Goal: Task Accomplishment & Management: Use online tool/utility

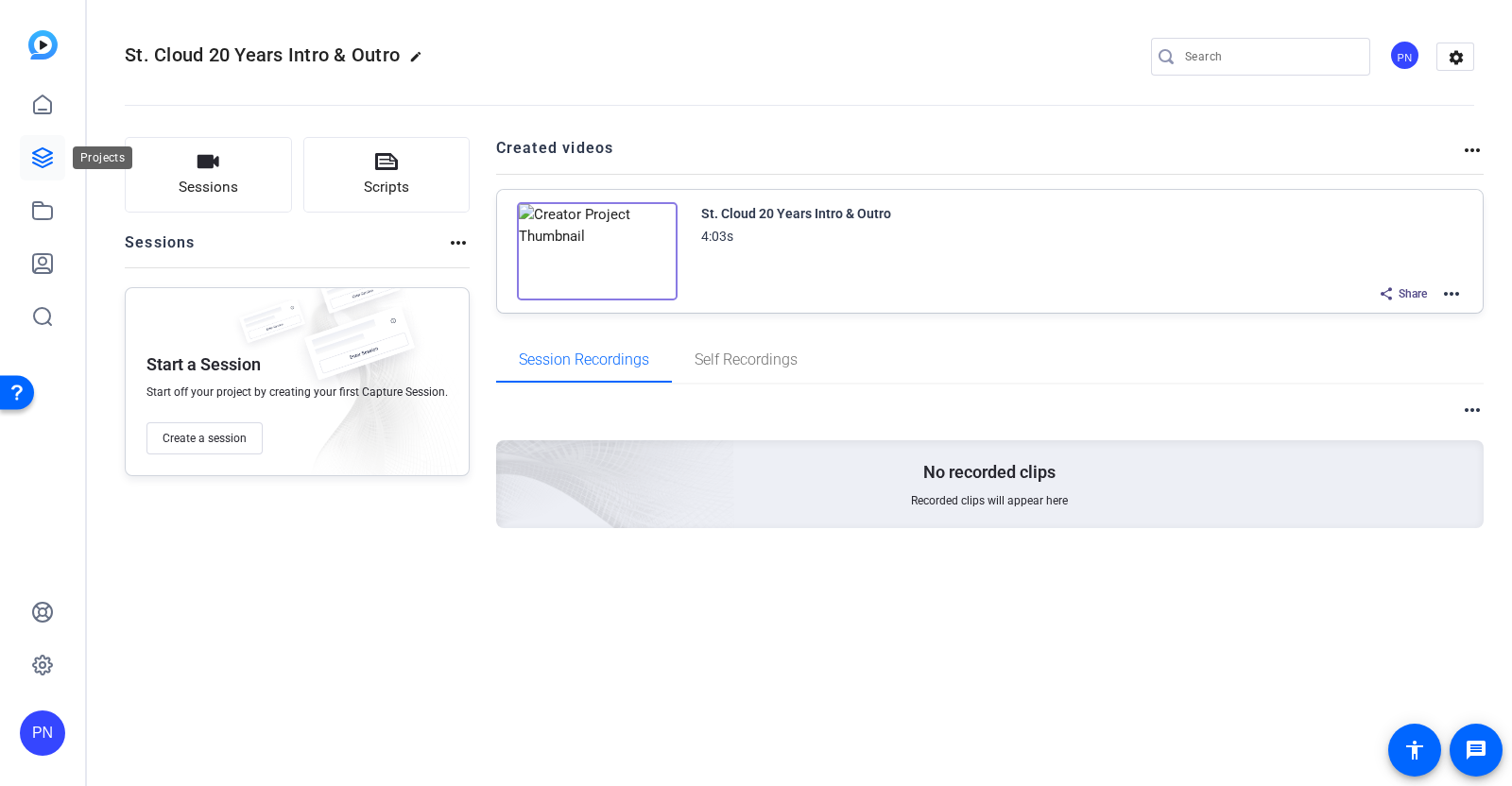
click at [49, 160] on icon at bounding box center [43, 158] width 23 height 23
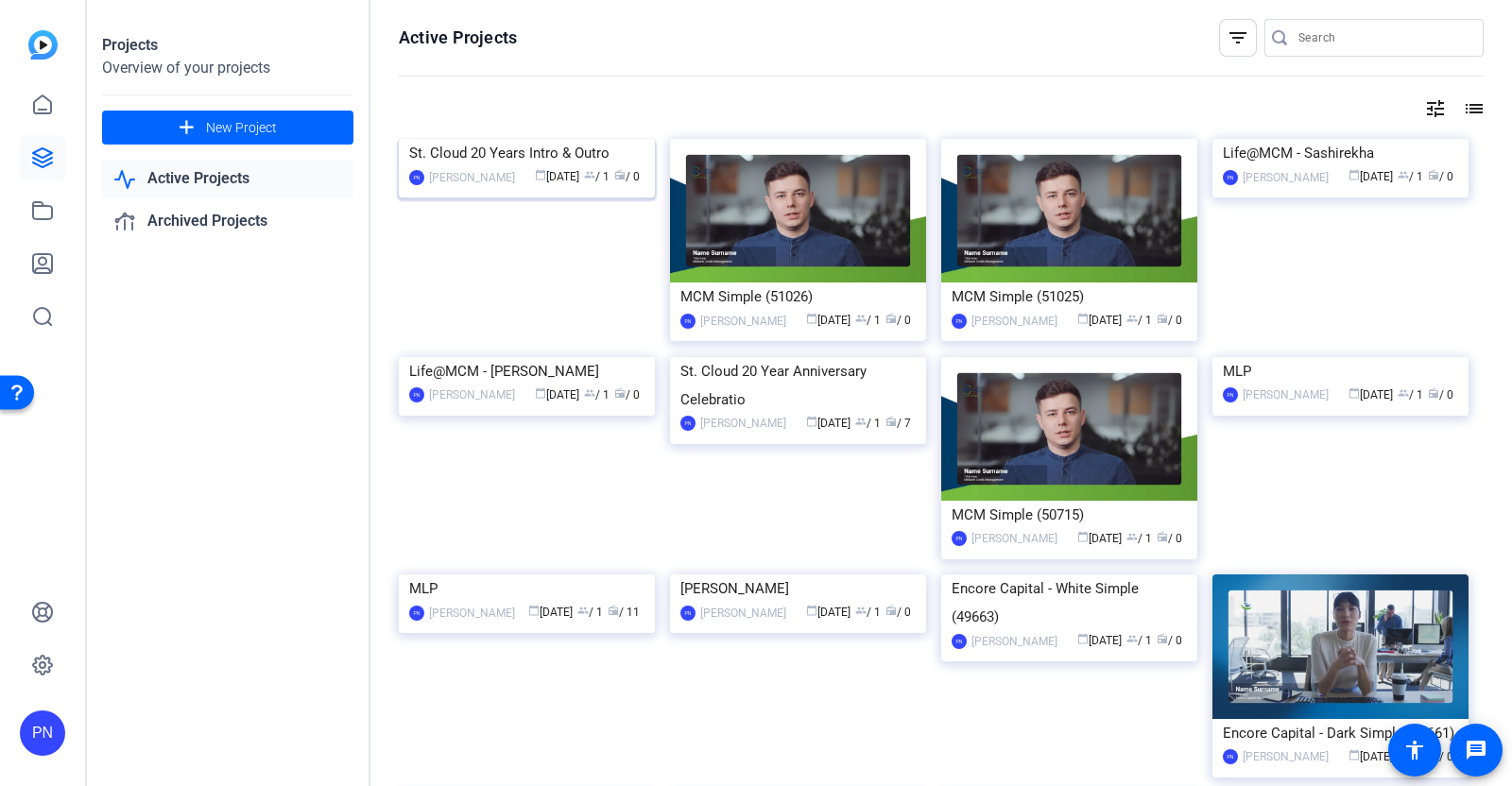
click at [529, 138] on img at bounding box center [527, 138] width 256 height 0
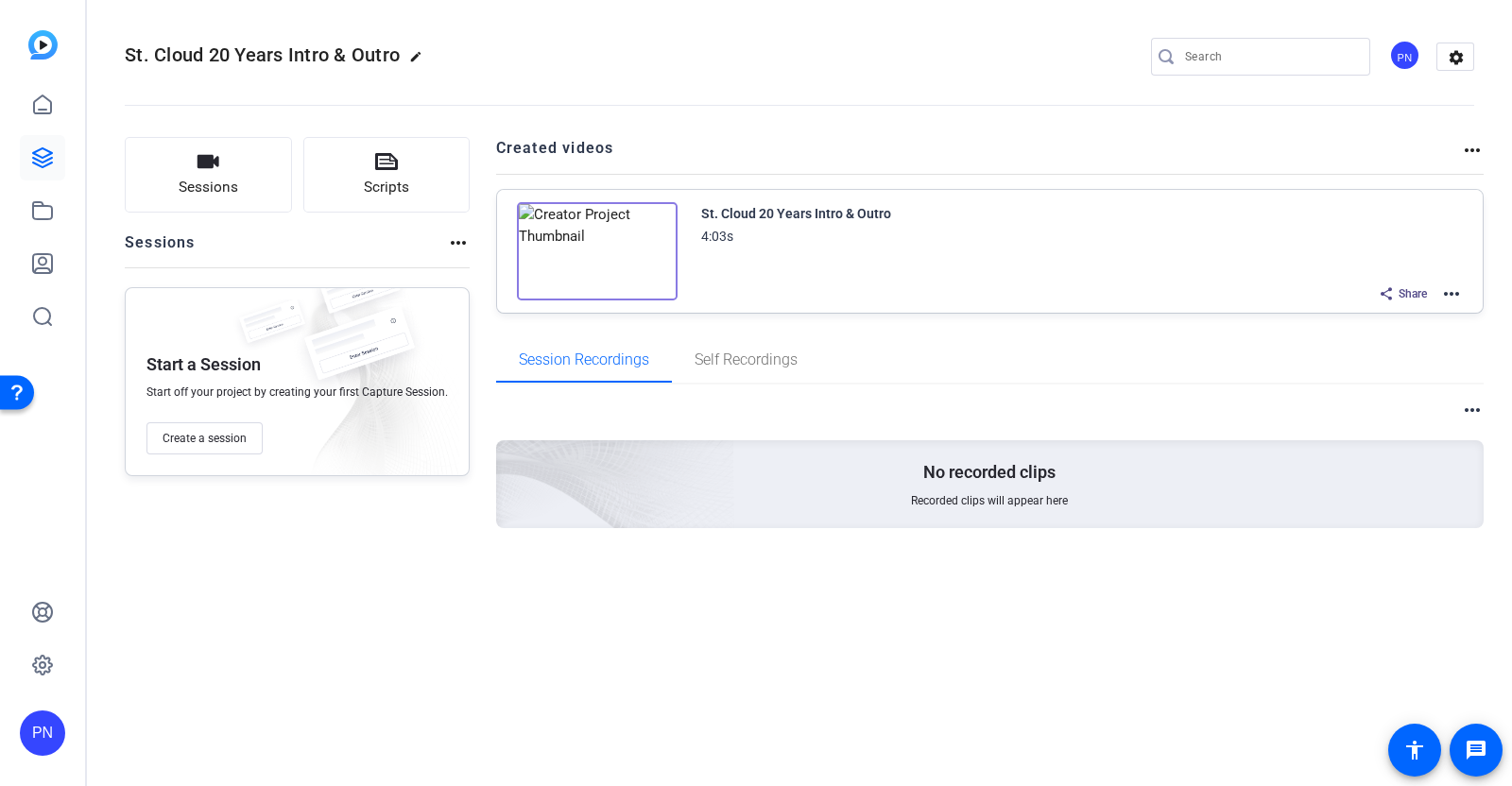
click at [1456, 293] on mat-icon "more_horiz" at bounding box center [1452, 294] width 23 height 23
click at [1371, 312] on span "Edit in Creator" at bounding box center [1383, 316] width 132 height 23
click at [1453, 290] on mat-icon "more_horiz" at bounding box center [1452, 294] width 23 height 23
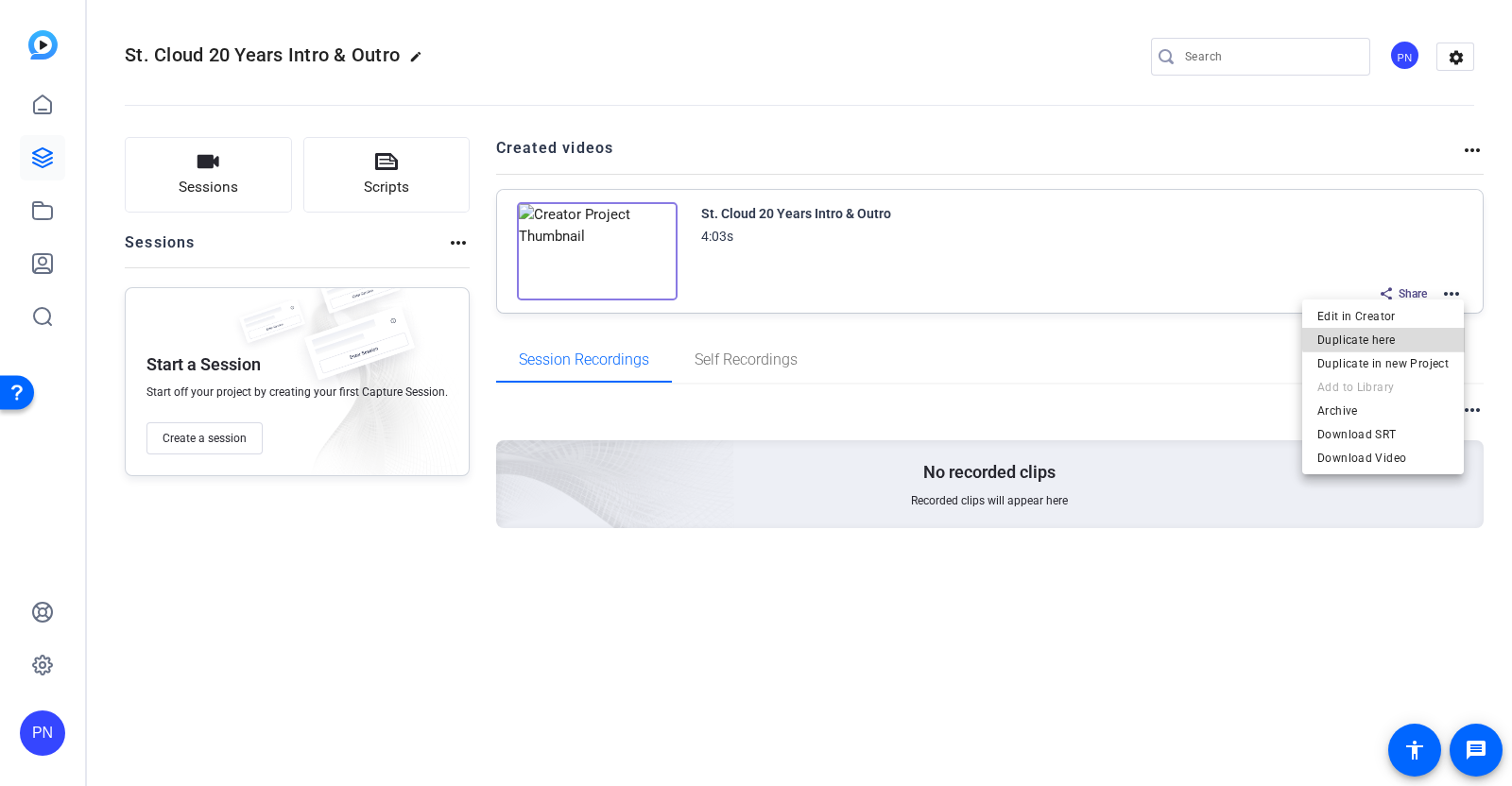
click at [1394, 335] on span "Duplicate here" at bounding box center [1383, 339] width 132 height 23
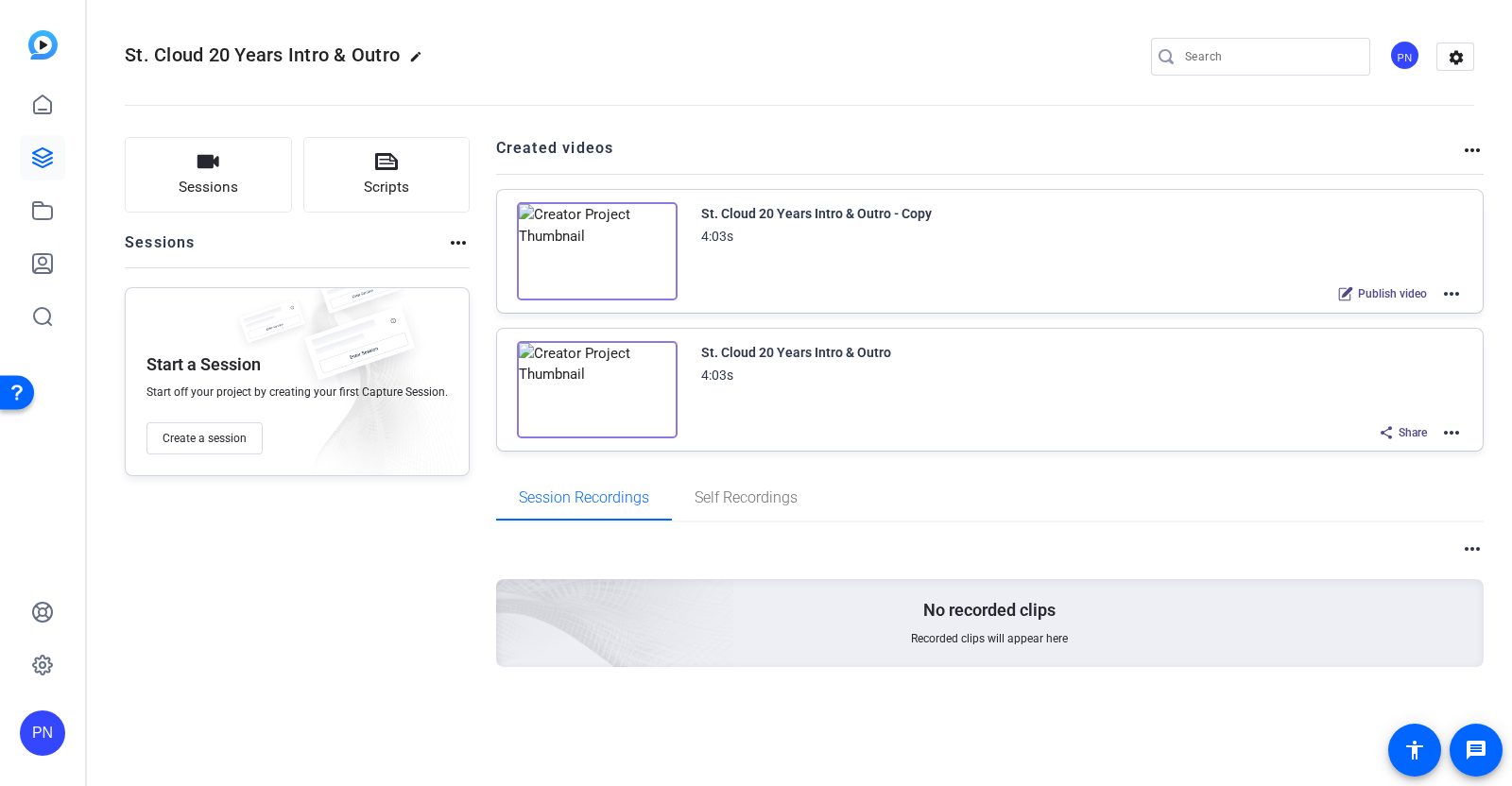
click at [1455, 293] on mat-icon "more_horiz" at bounding box center [1452, 294] width 23 height 23
click at [1495, 291] on div at bounding box center [756, 393] width 1512 height 786
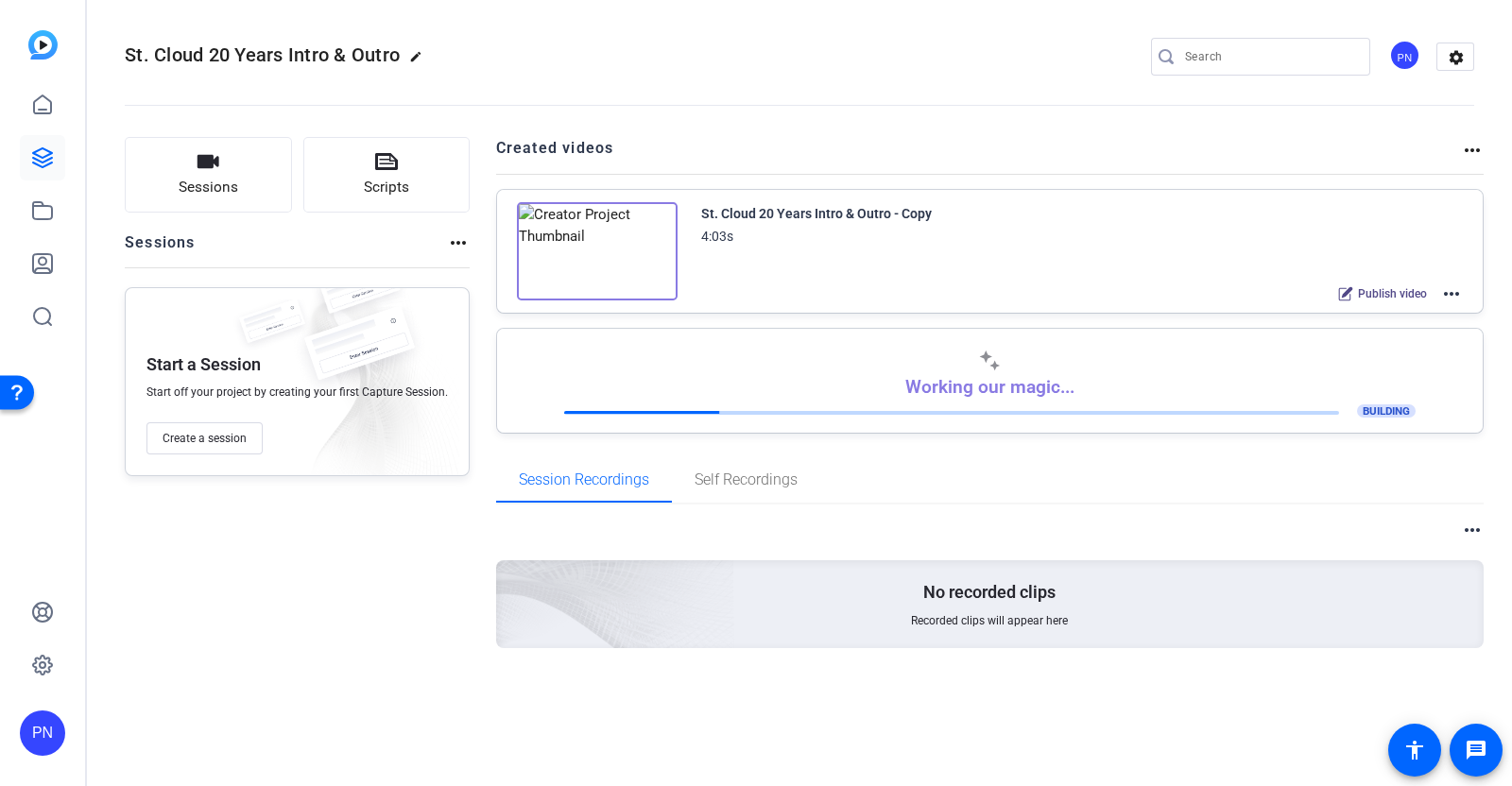
click at [1448, 286] on mat-icon "more_horiz" at bounding box center [1452, 294] width 23 height 23
click at [1458, 290] on div at bounding box center [756, 393] width 1512 height 786
click at [1456, 290] on mat-icon "more_horiz" at bounding box center [1452, 294] width 23 height 23
click at [1381, 330] on span "Duplicate here" at bounding box center [1383, 339] width 132 height 23
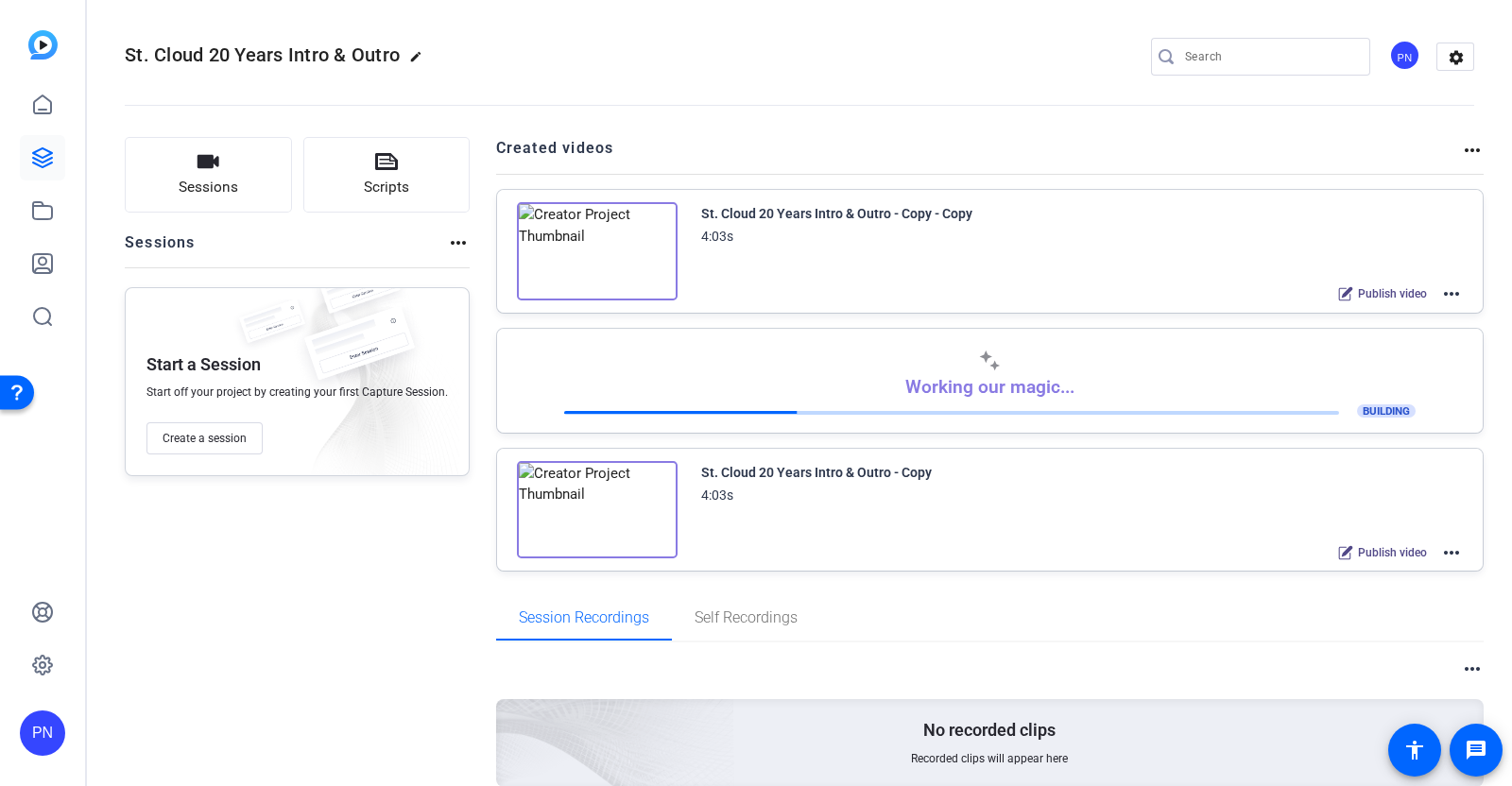
click at [1440, 287] on mat-icon "more_horiz" at bounding box center [1452, 294] width 23 height 23
click at [1372, 341] on span "Duplicate here" at bounding box center [1370, 339] width 132 height 23
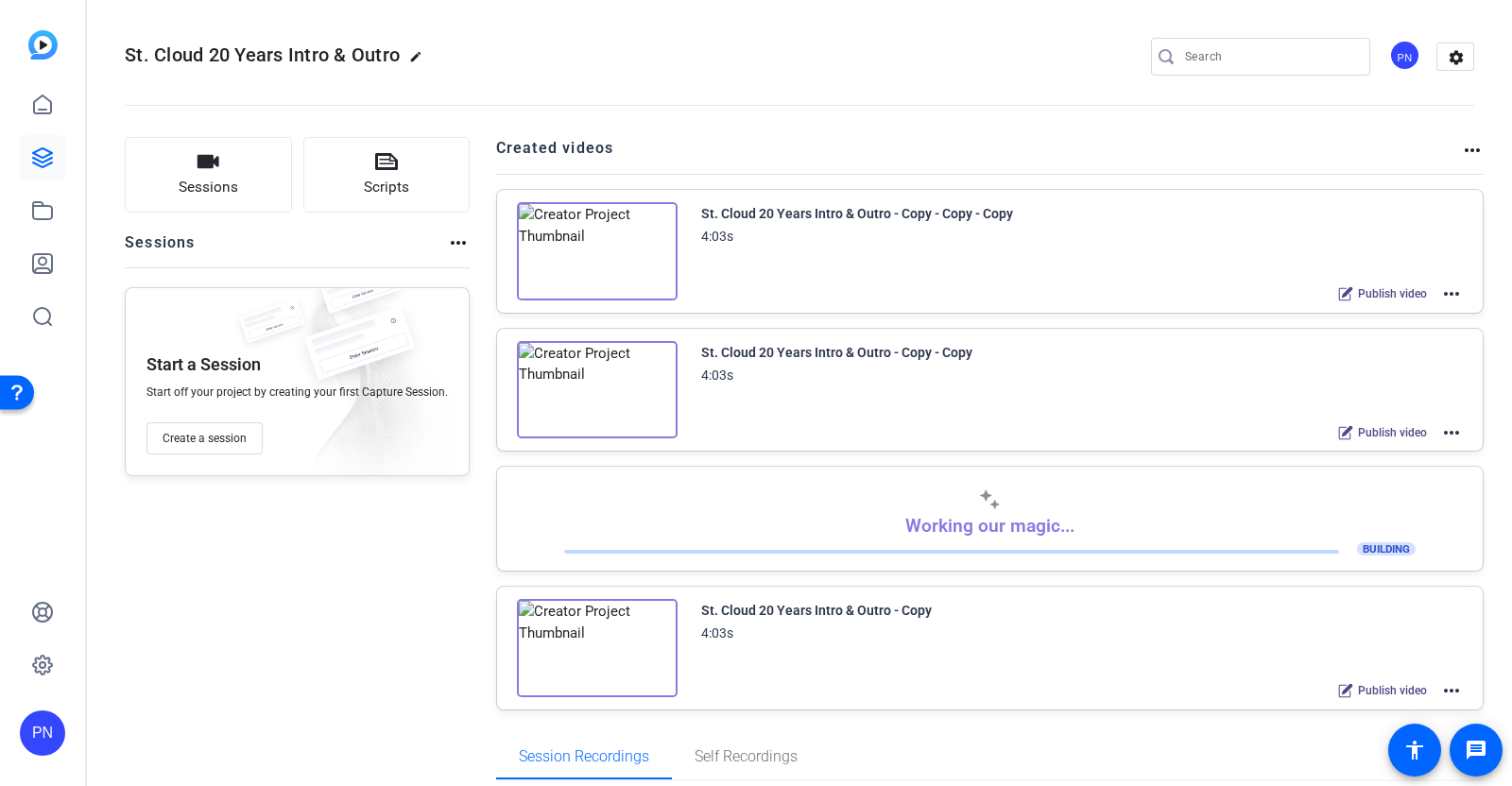
click at [1441, 289] on mat-icon "more_horiz" at bounding box center [1452, 294] width 23 height 23
click at [1382, 333] on span "Duplicate here" at bounding box center [1370, 339] width 132 height 23
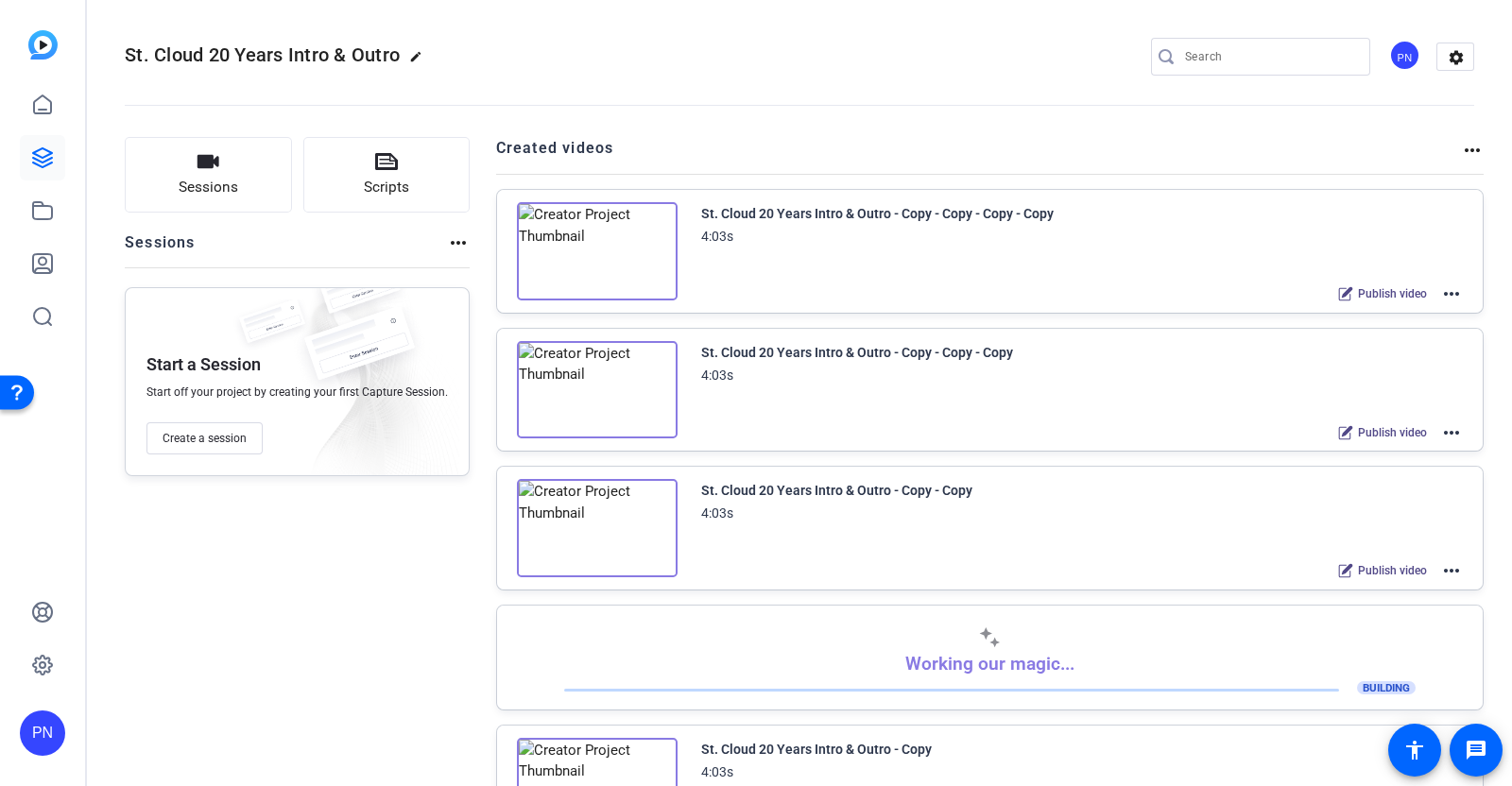
click at [1445, 288] on mat-icon "more_horiz" at bounding box center [1452, 294] width 23 height 23
click at [1390, 336] on span "Duplicate here" at bounding box center [1370, 339] width 132 height 23
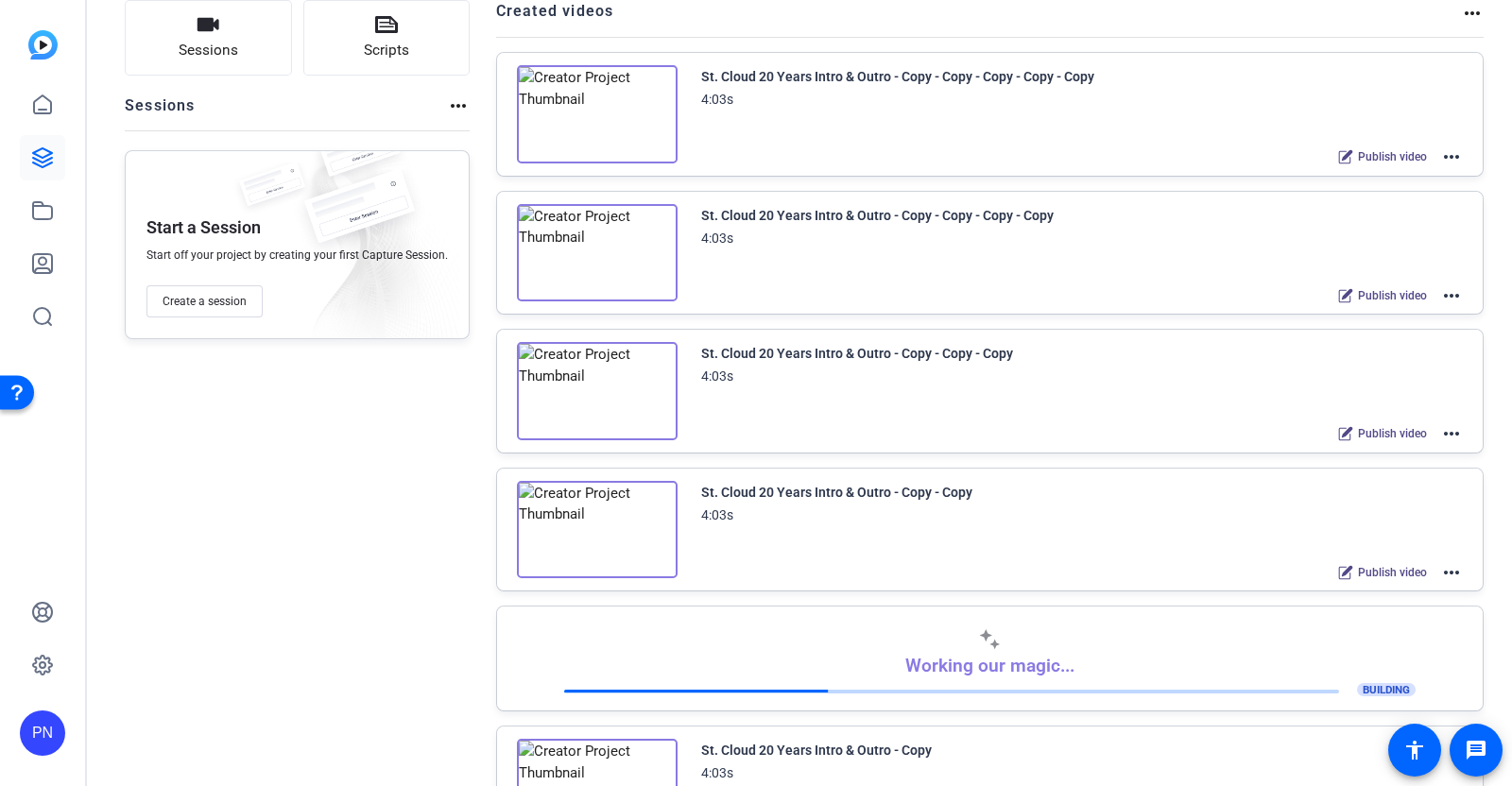
scroll to position [19, 0]
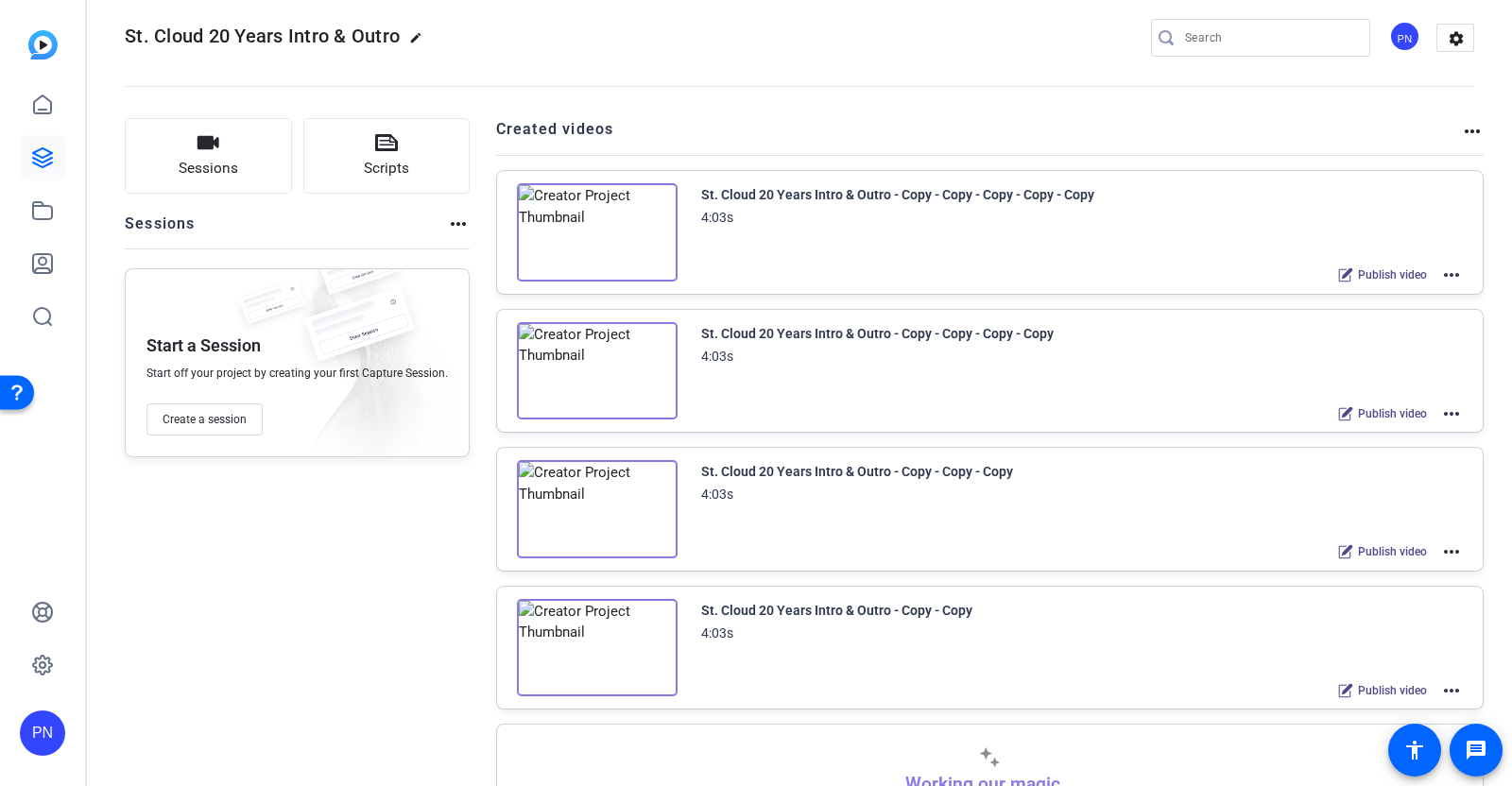
click at [1444, 271] on mat-icon "more_horiz" at bounding box center [1452, 275] width 23 height 23
click at [1392, 318] on span "Duplicate here" at bounding box center [1370, 320] width 132 height 23
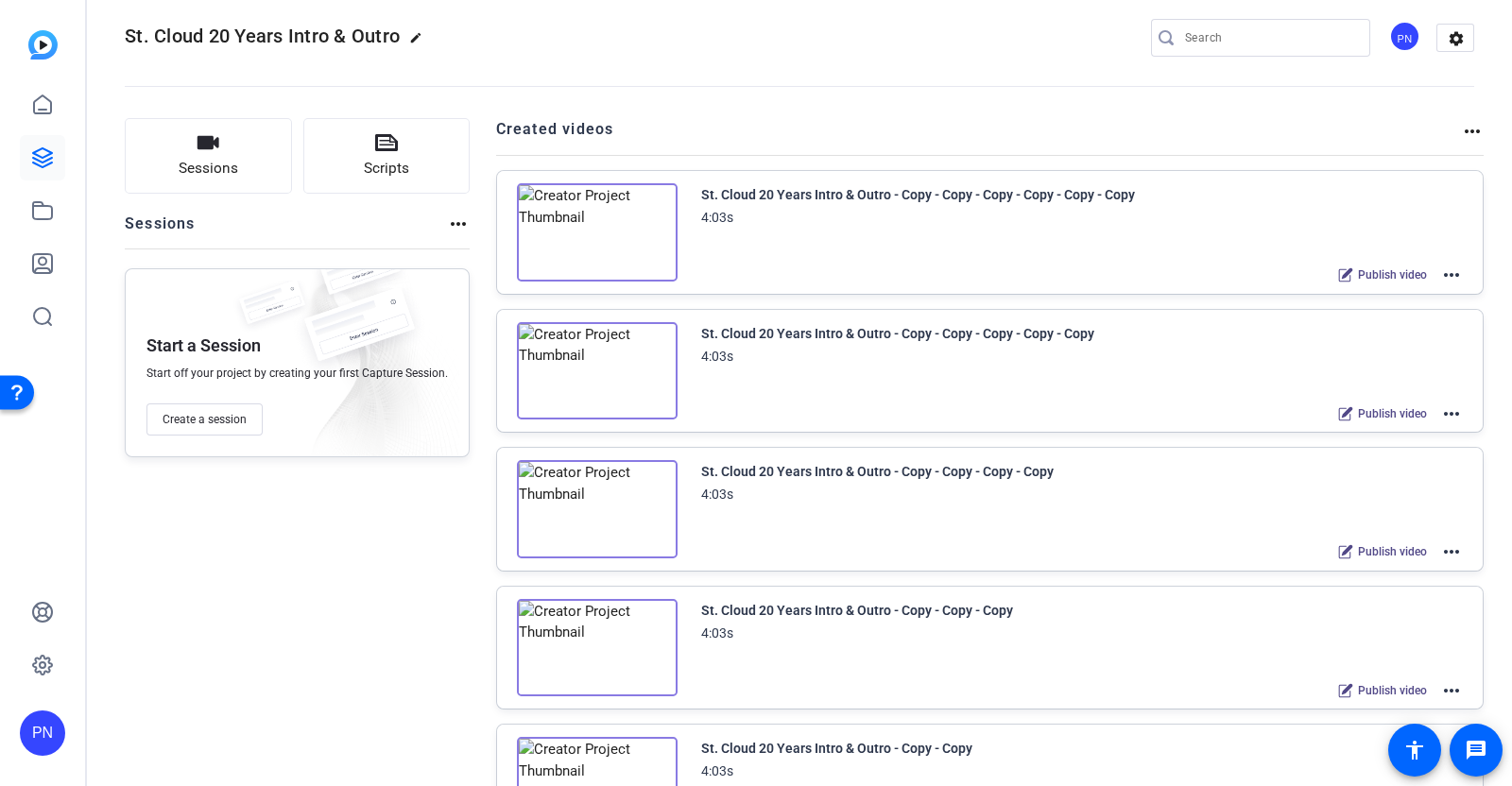
click at [1450, 273] on mat-icon "more_horiz" at bounding box center [1452, 275] width 23 height 23
click at [1411, 308] on span "Duplicate here" at bounding box center [1370, 320] width 132 height 23
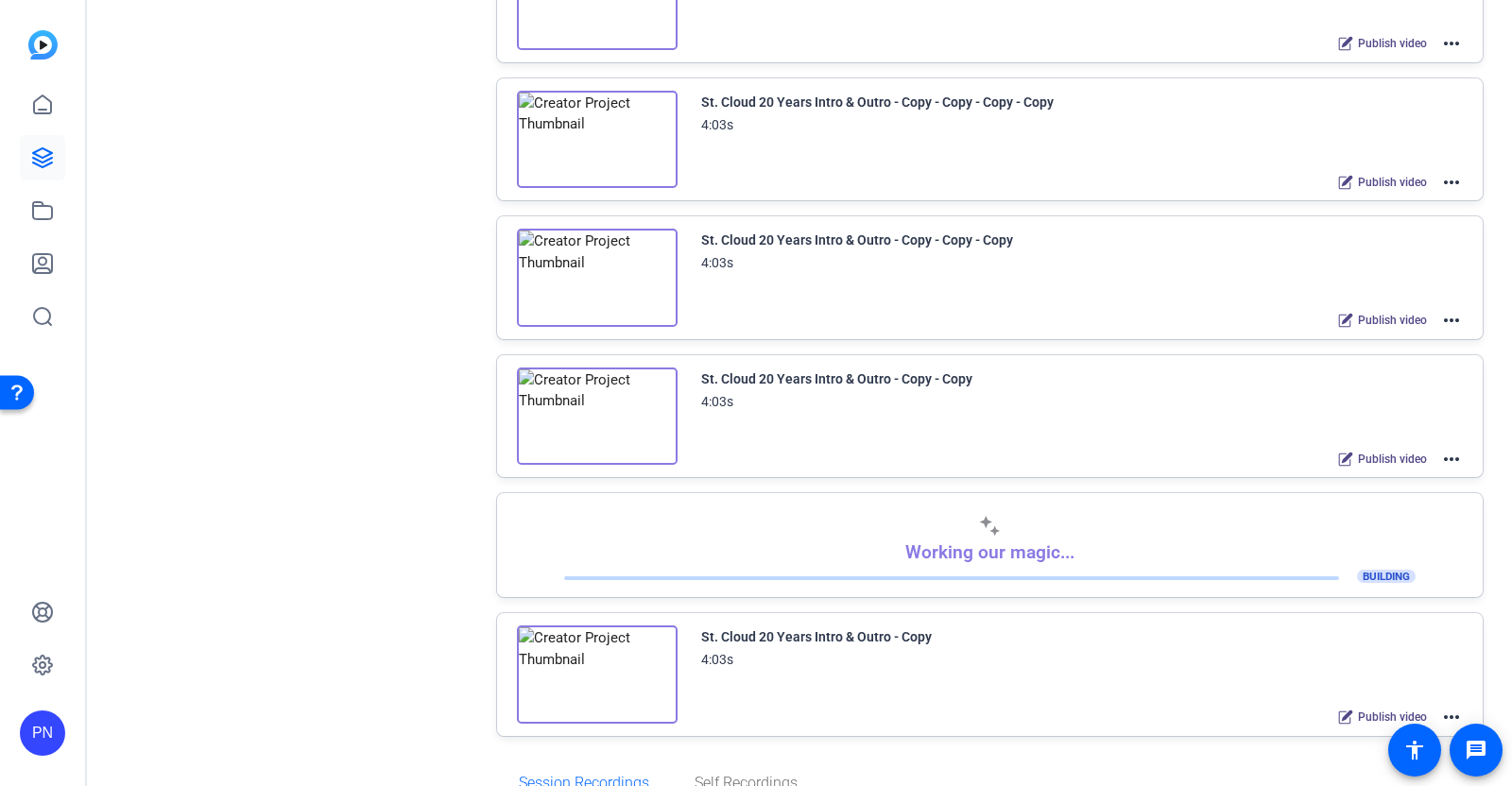
scroll to position [609, 0]
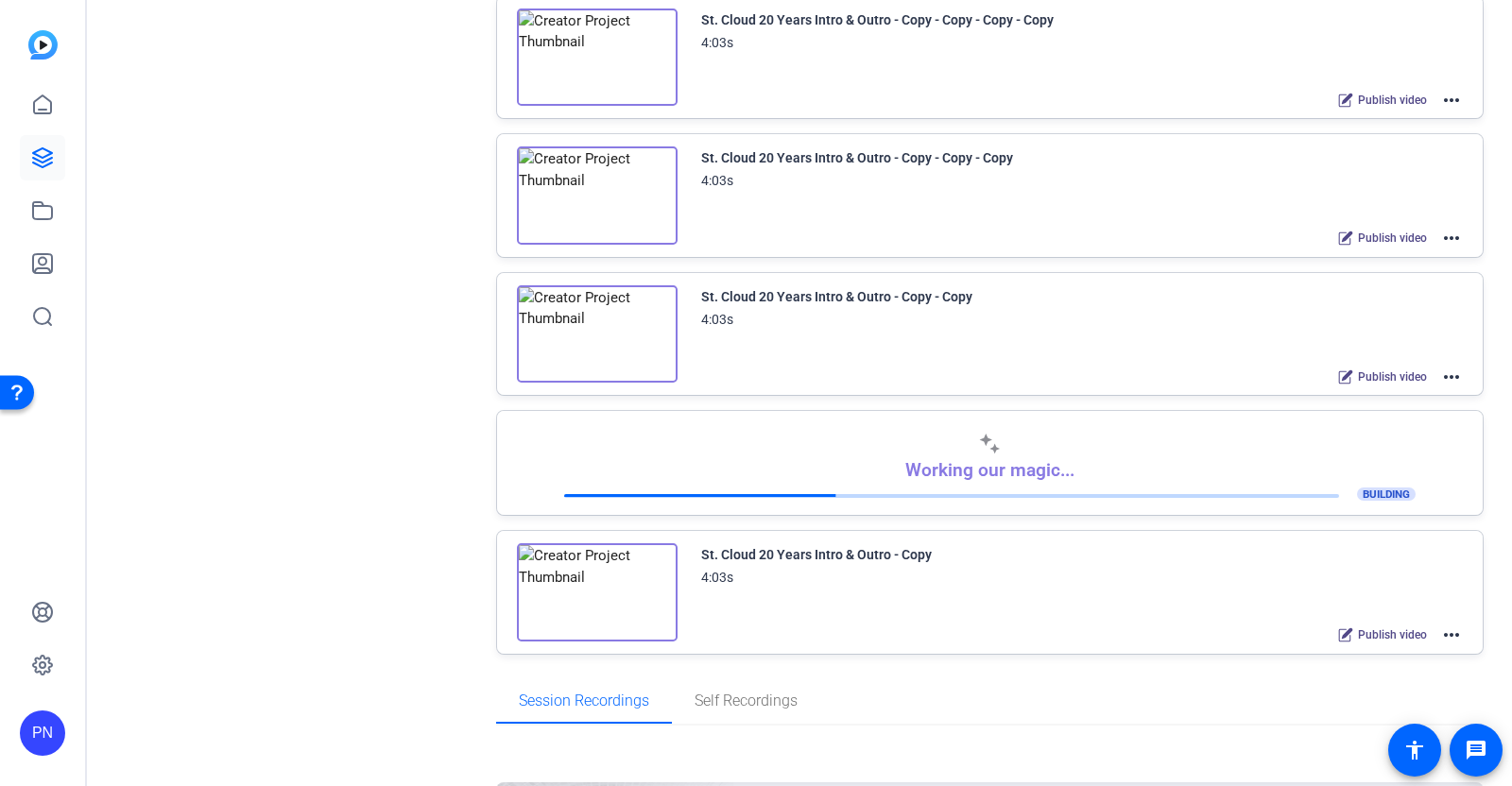
click at [1441, 624] on mat-icon "more_horiz" at bounding box center [1452, 635] width 23 height 23
click at [1373, 644] on span "Edit in Creator" at bounding box center [1370, 648] width 132 height 23
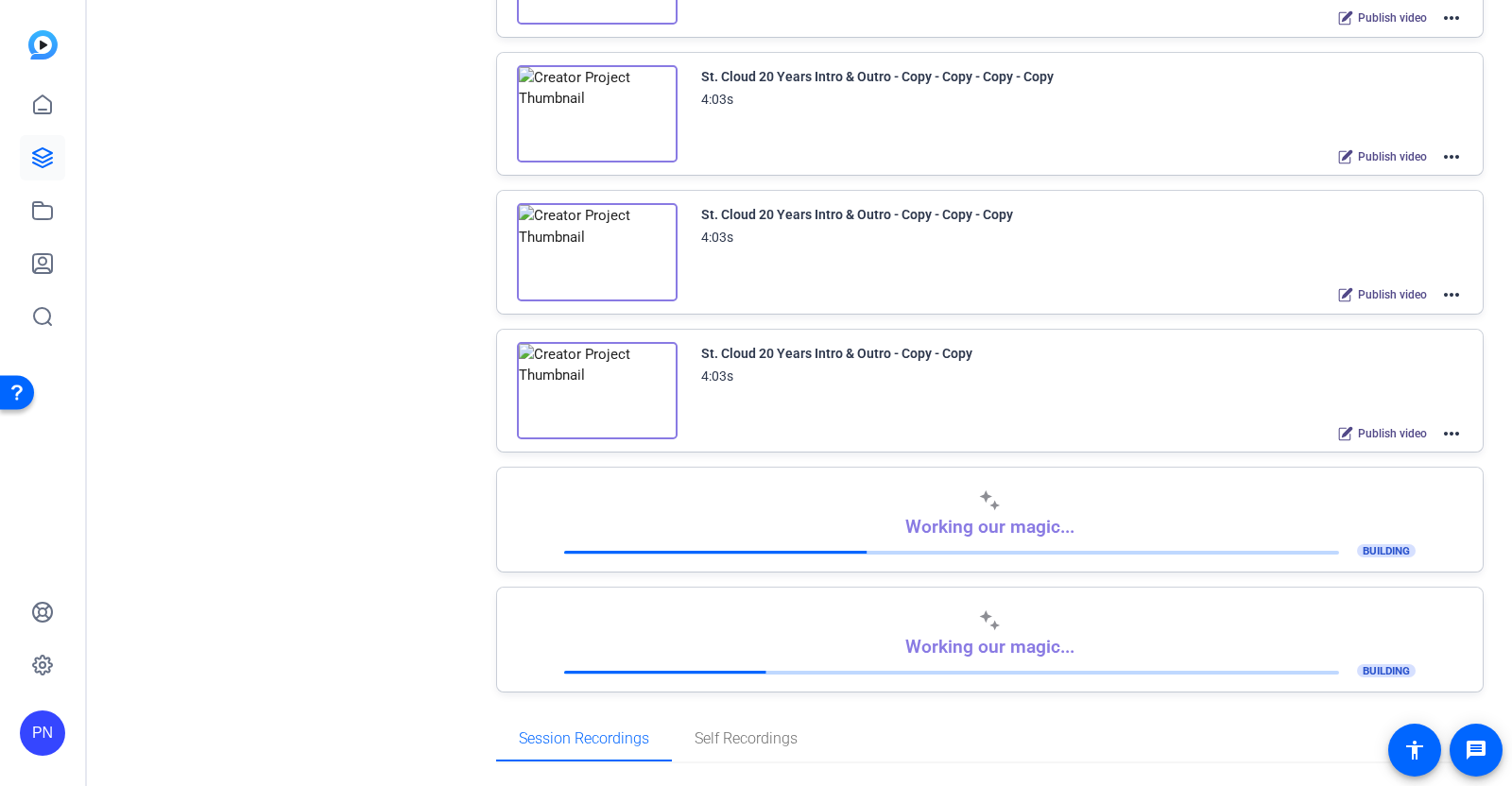
scroll to position [590, 0]
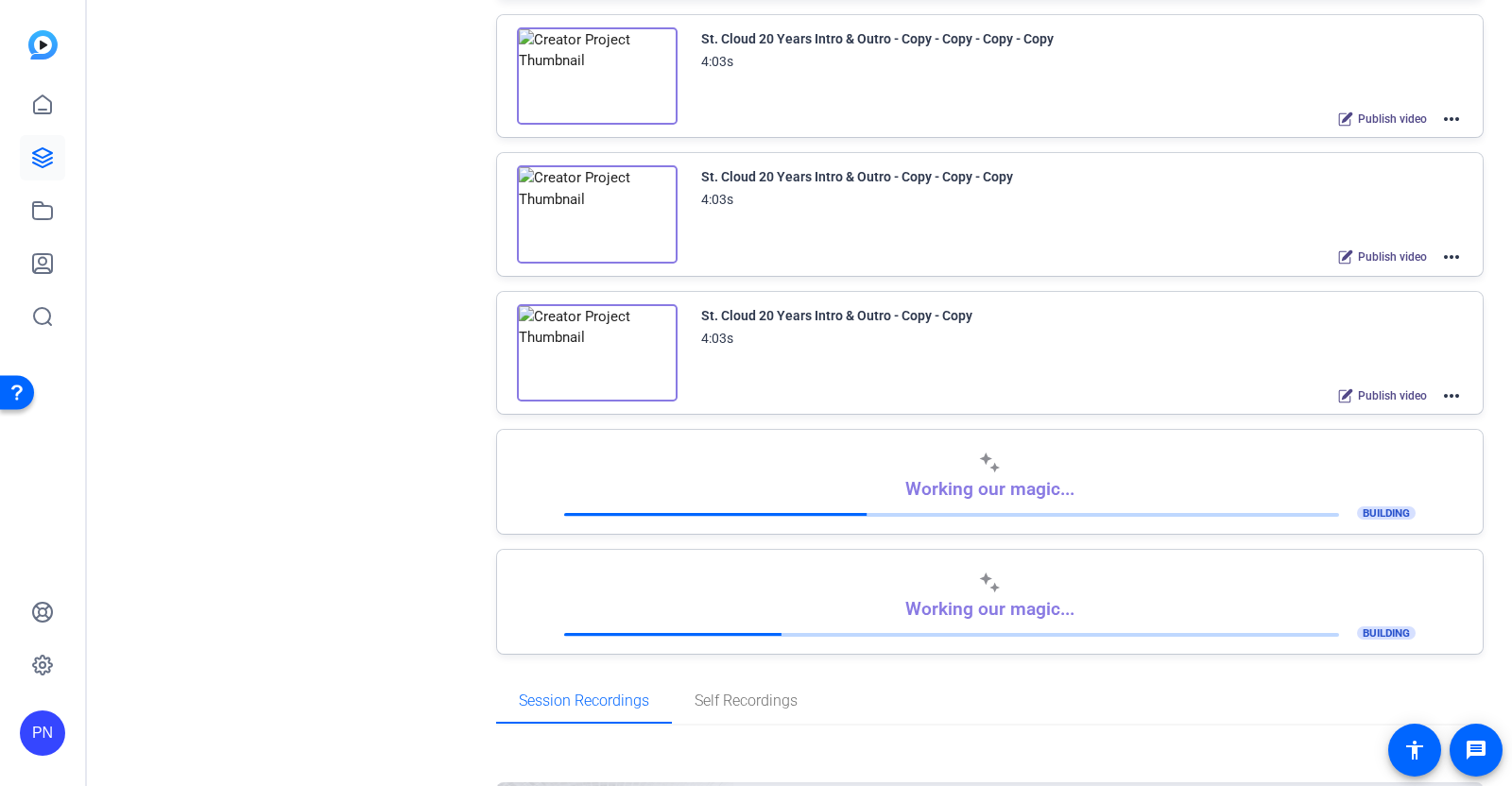
click at [1440, 389] on mat-icon "more_horiz" at bounding box center [1452, 396] width 23 height 23
click at [1385, 408] on span "Edit in Creator" at bounding box center [1370, 412] width 132 height 23
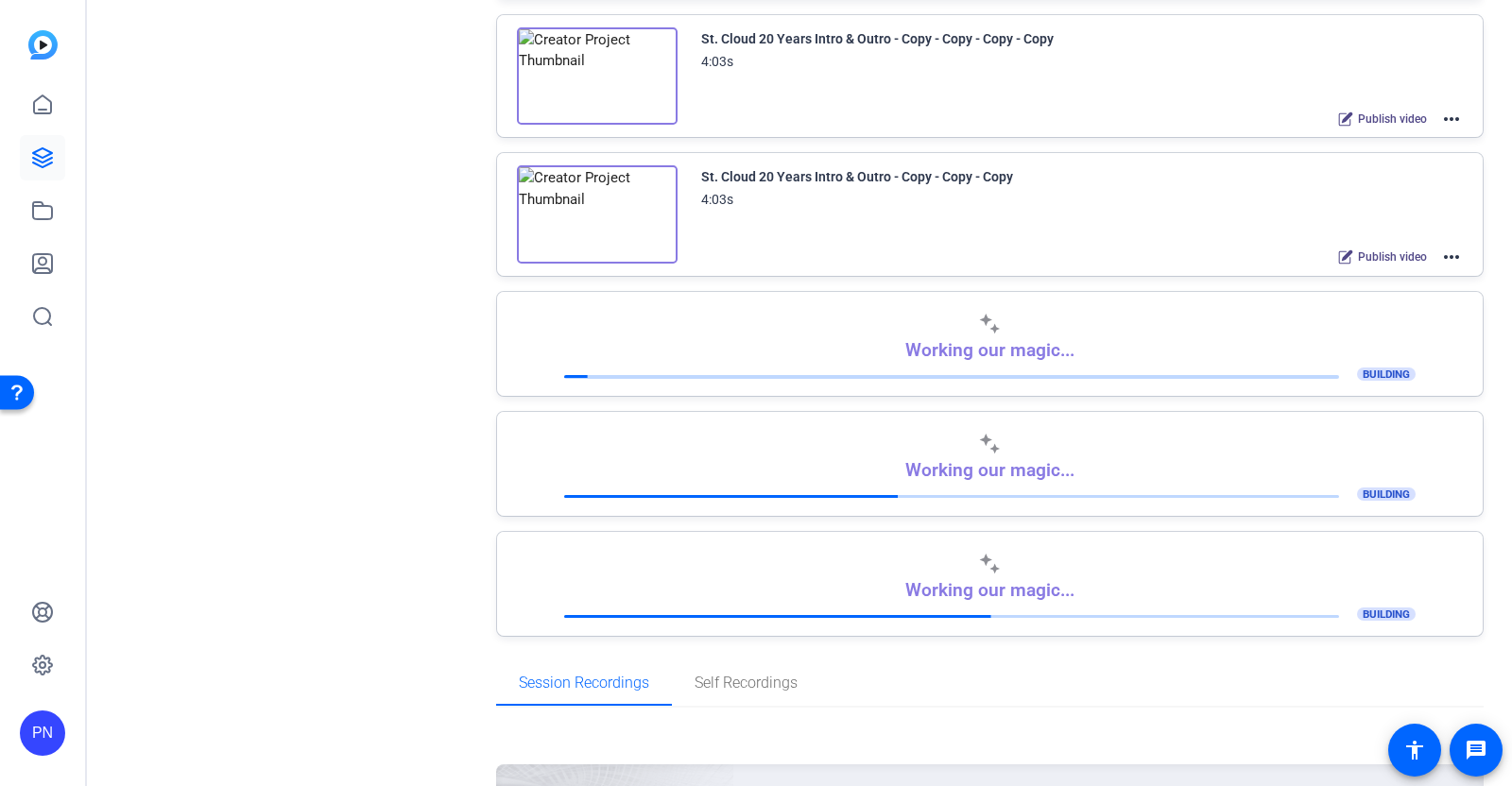
scroll to position [472, 0]
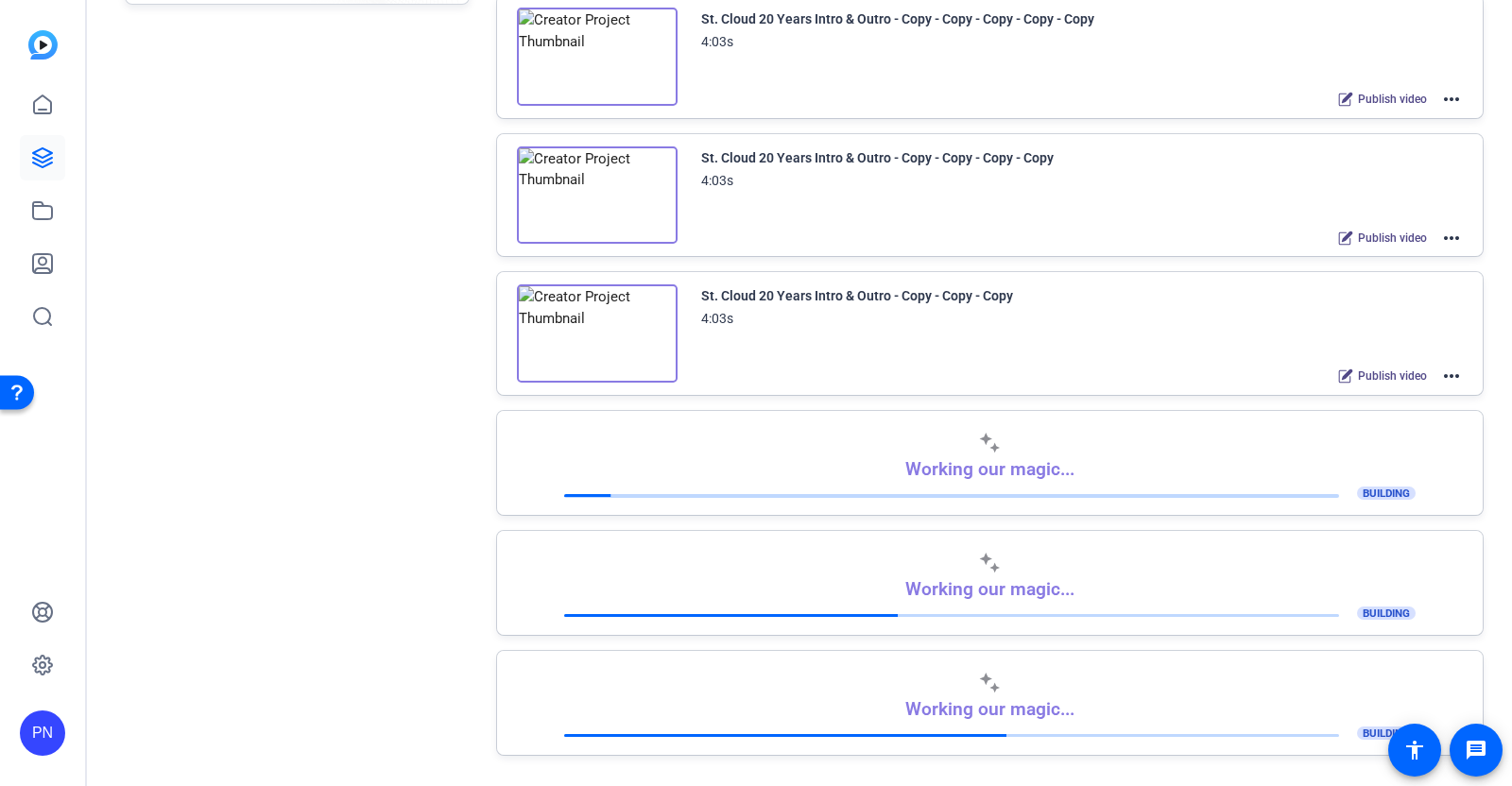
click at [1445, 367] on mat-icon "more_horiz" at bounding box center [1452, 376] width 23 height 23
click at [1387, 393] on span "Edit in Creator" at bounding box center [1370, 393] width 132 height 23
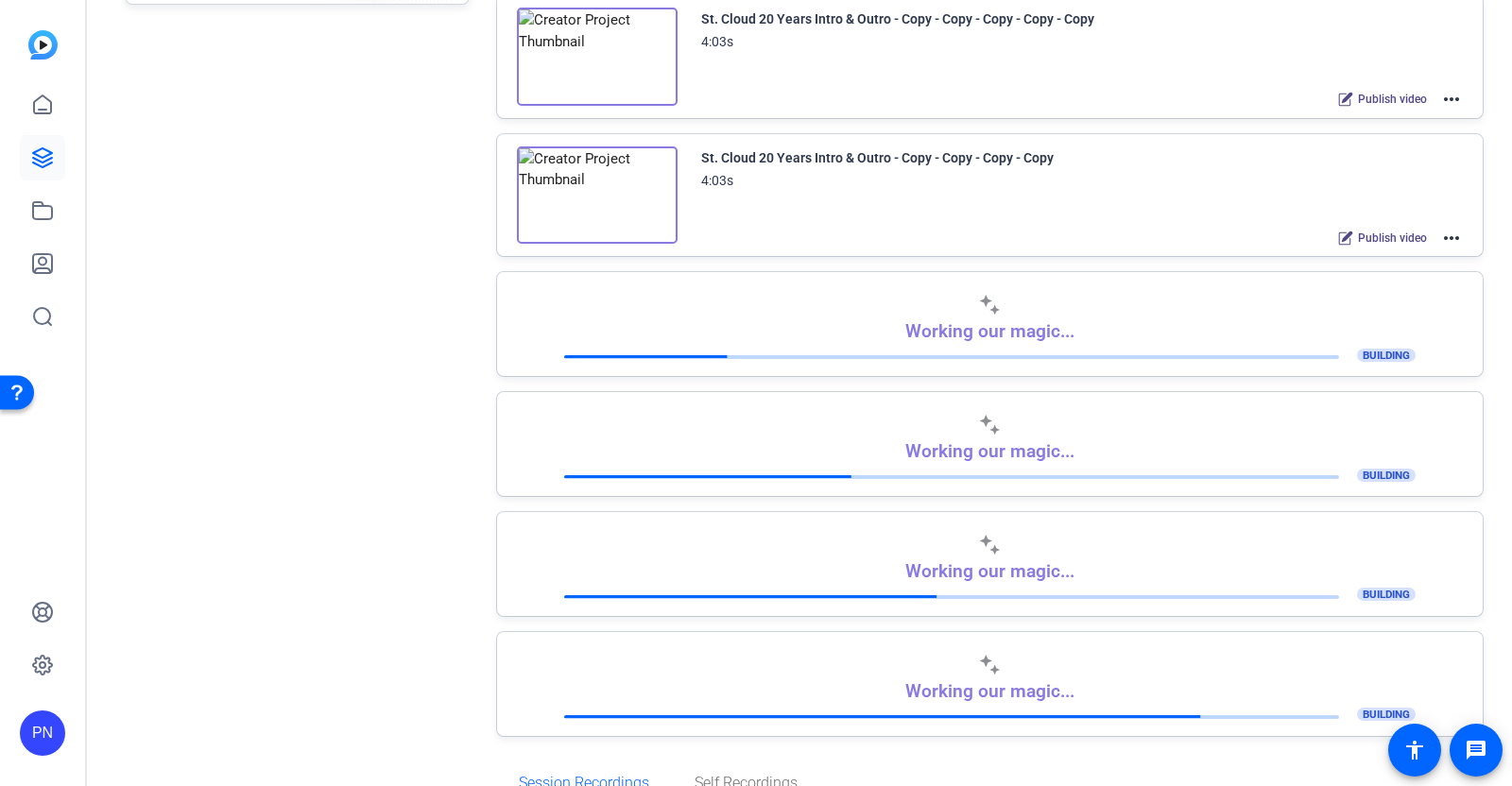
scroll to position [354, 0]
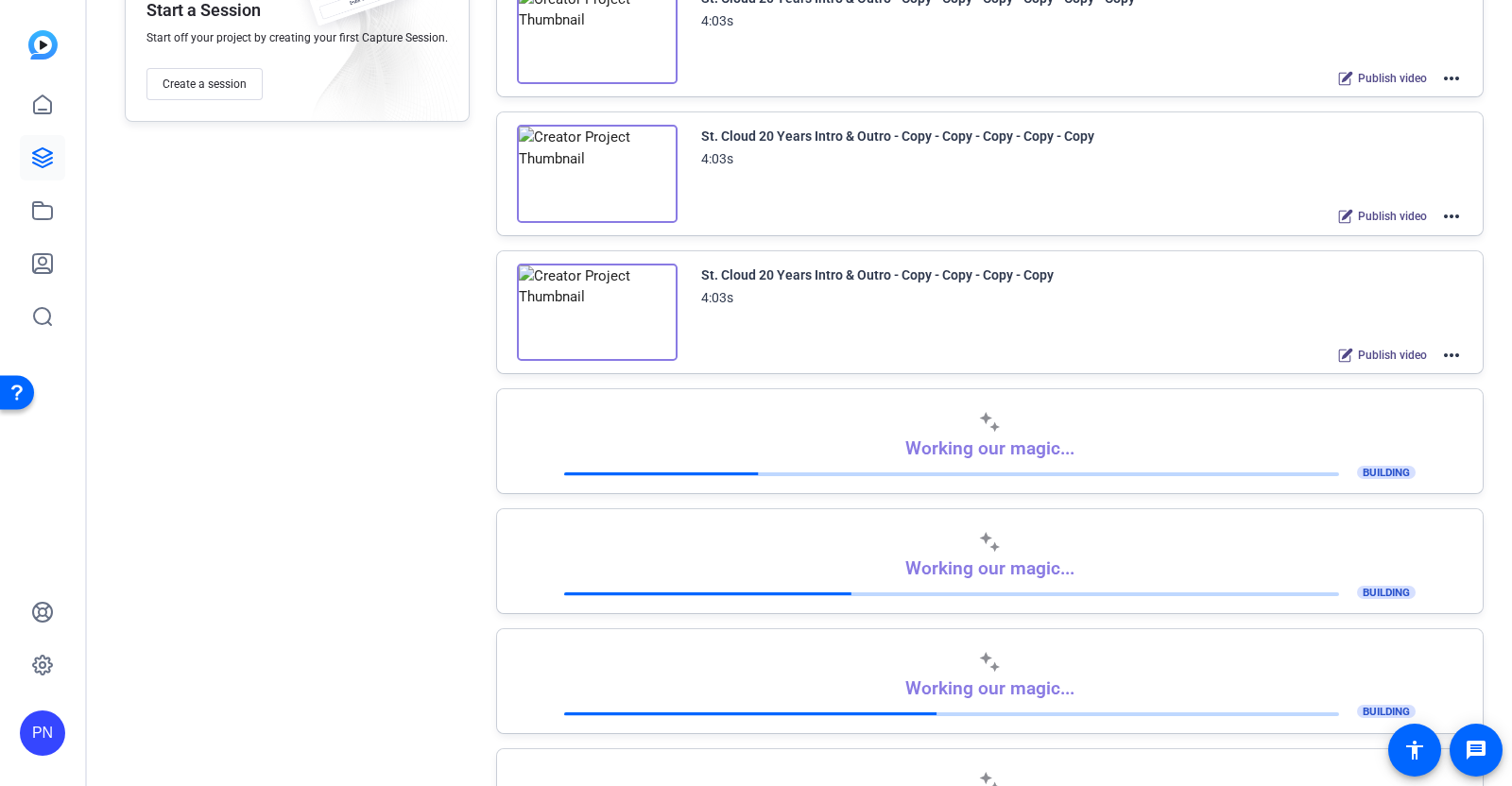
click at [1440, 347] on mat-icon "more_horiz" at bounding box center [1452, 355] width 23 height 23
click at [1380, 370] on span "Edit in Creator" at bounding box center [1370, 373] width 132 height 23
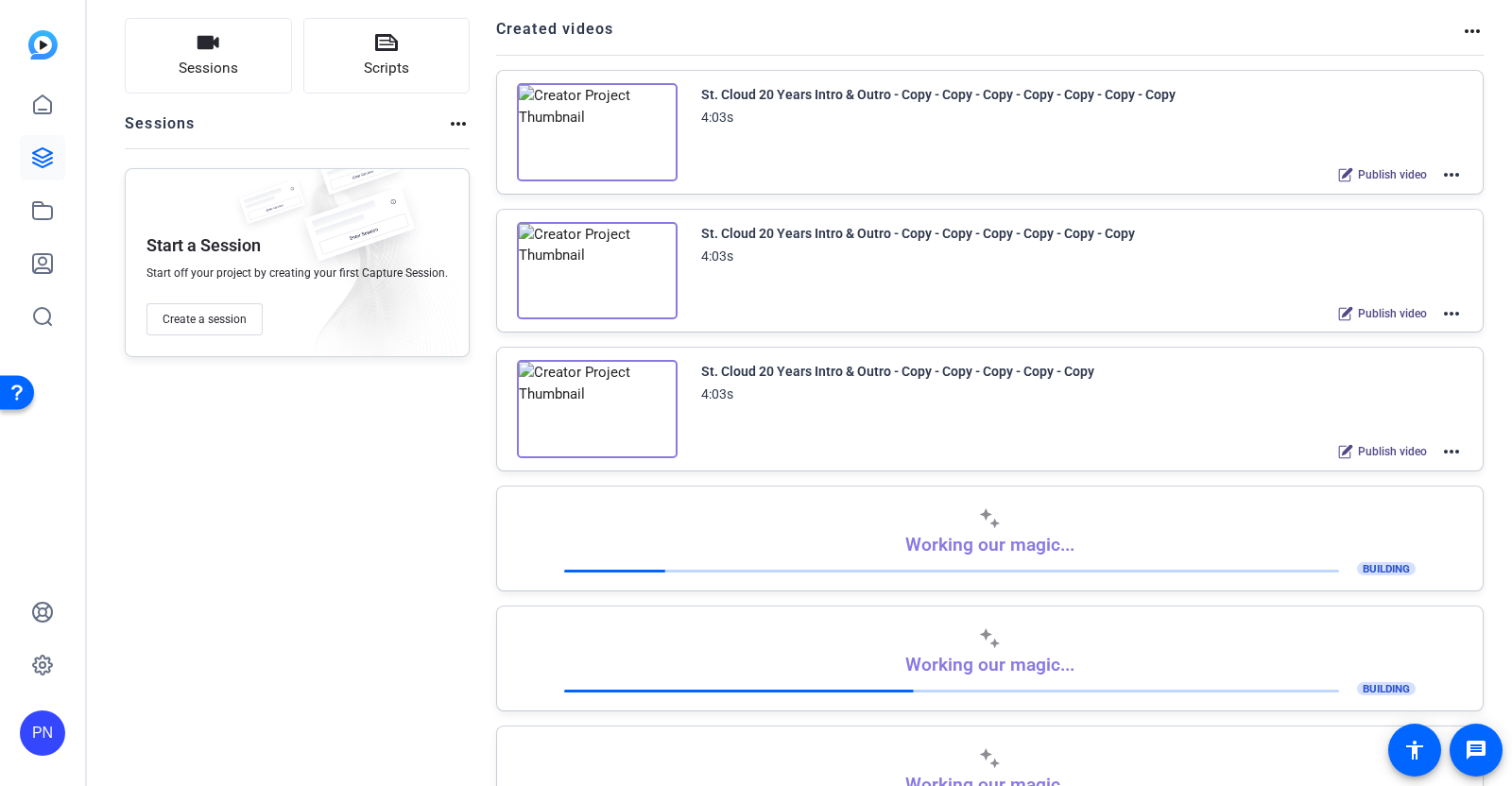
scroll to position [117, 0]
click at [1446, 447] on mat-icon "more_horiz" at bounding box center [1452, 454] width 23 height 23
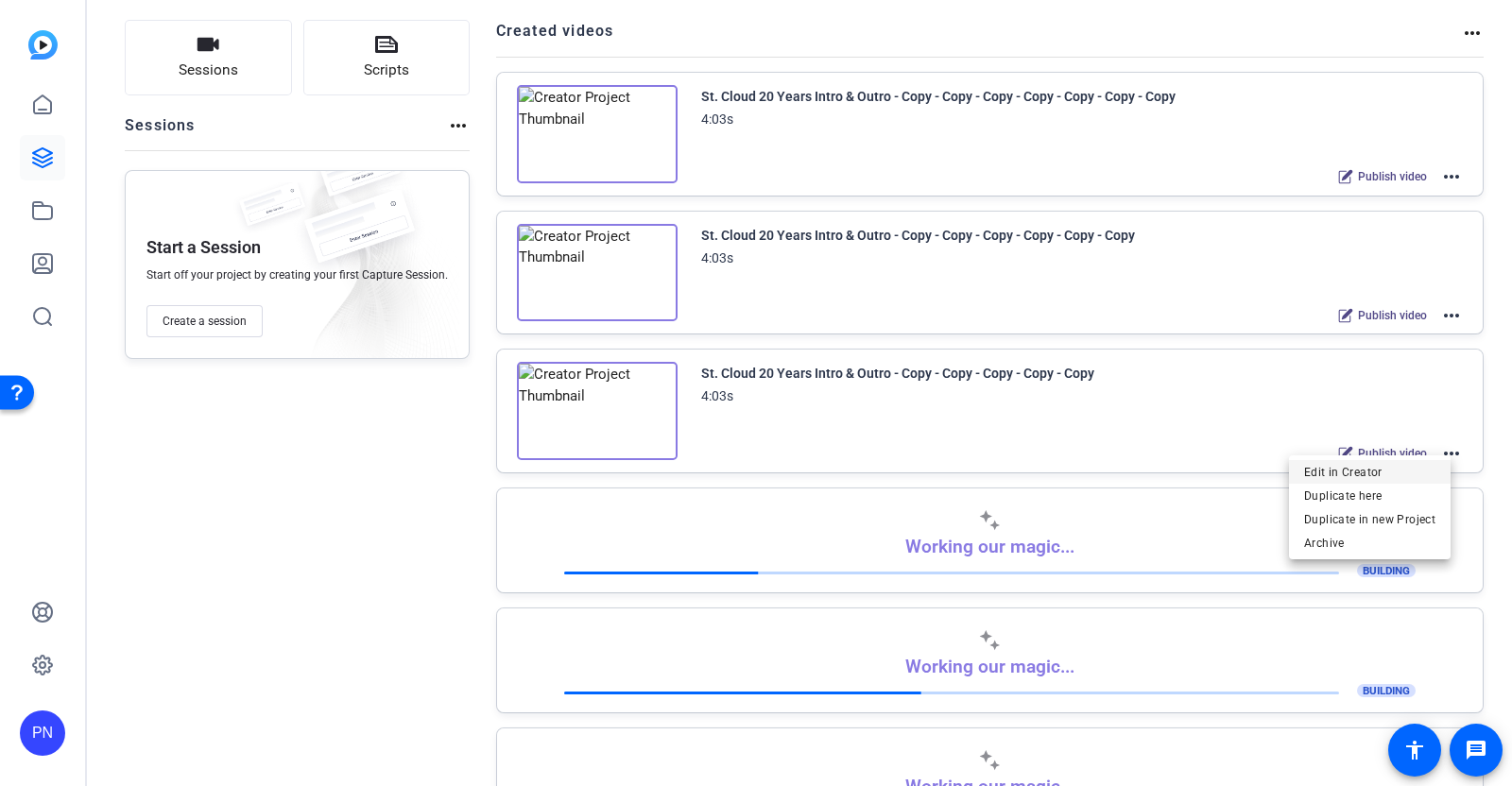
click at [1394, 473] on span "Edit in Creator" at bounding box center [1370, 473] width 132 height 23
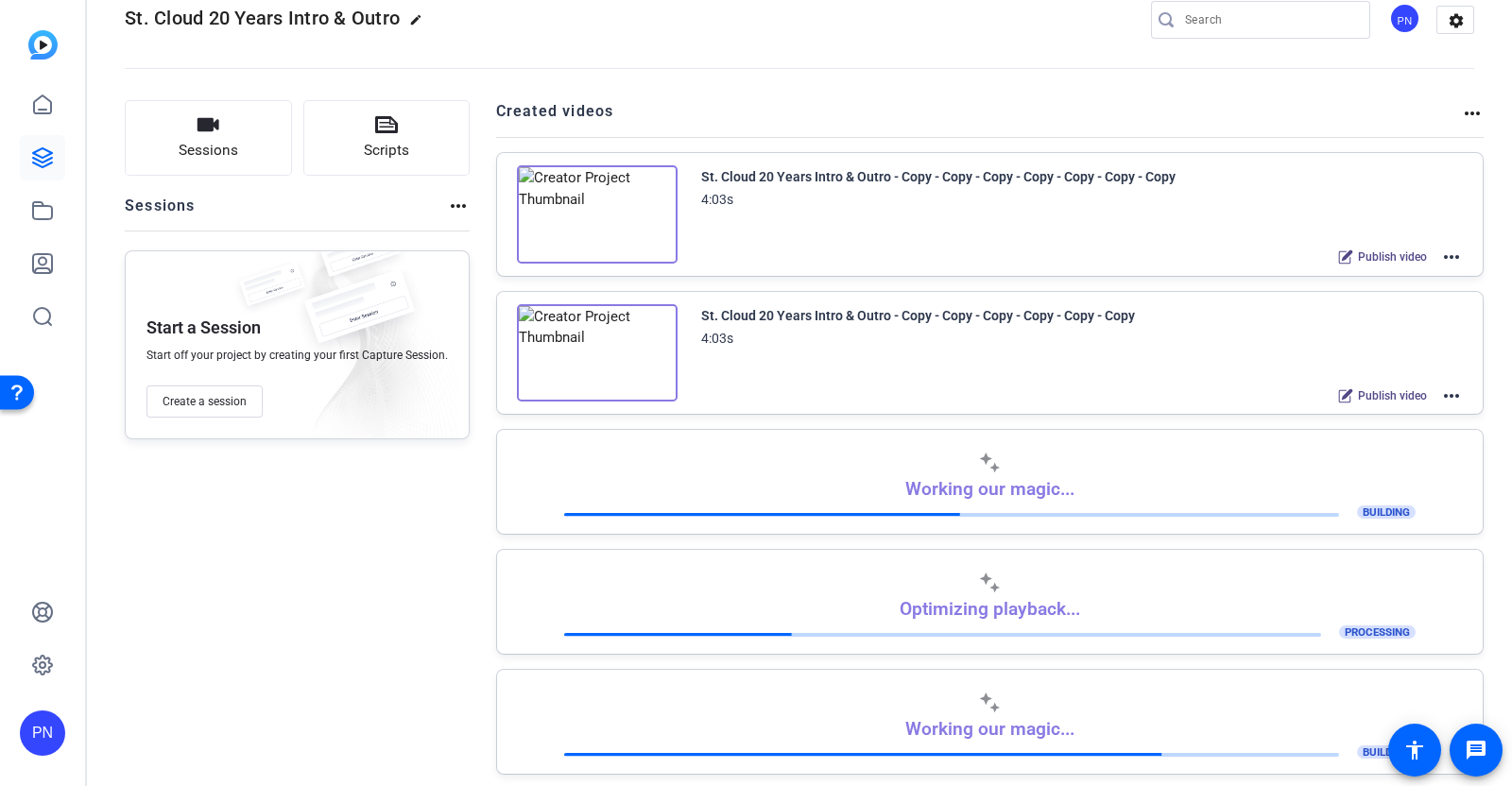
scroll to position [0, 0]
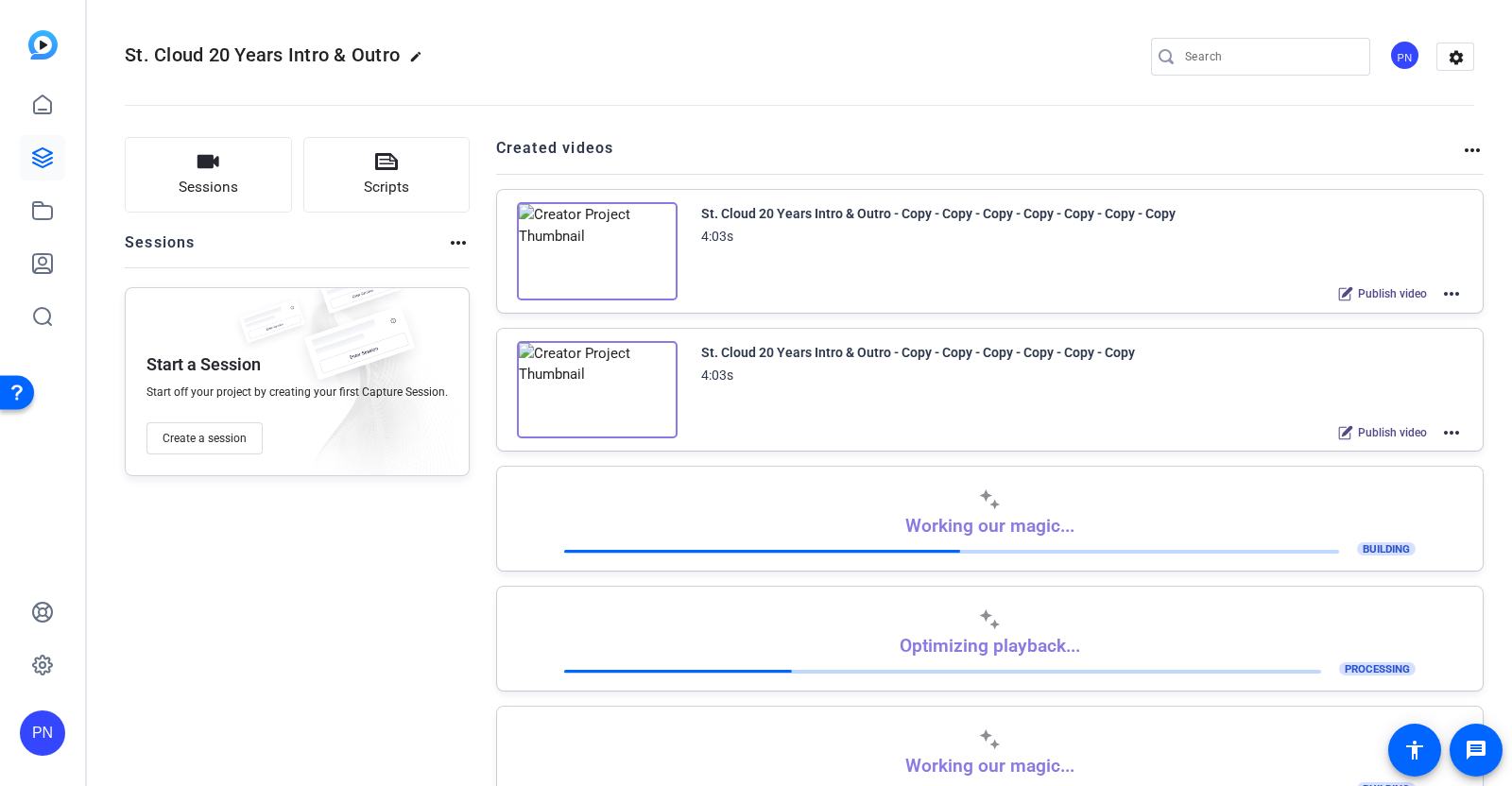
click at [1442, 430] on mat-icon "more_horiz" at bounding box center [1452, 433] width 23 height 23
click at [1383, 451] on span "Edit in Creator" at bounding box center [1370, 453] width 132 height 23
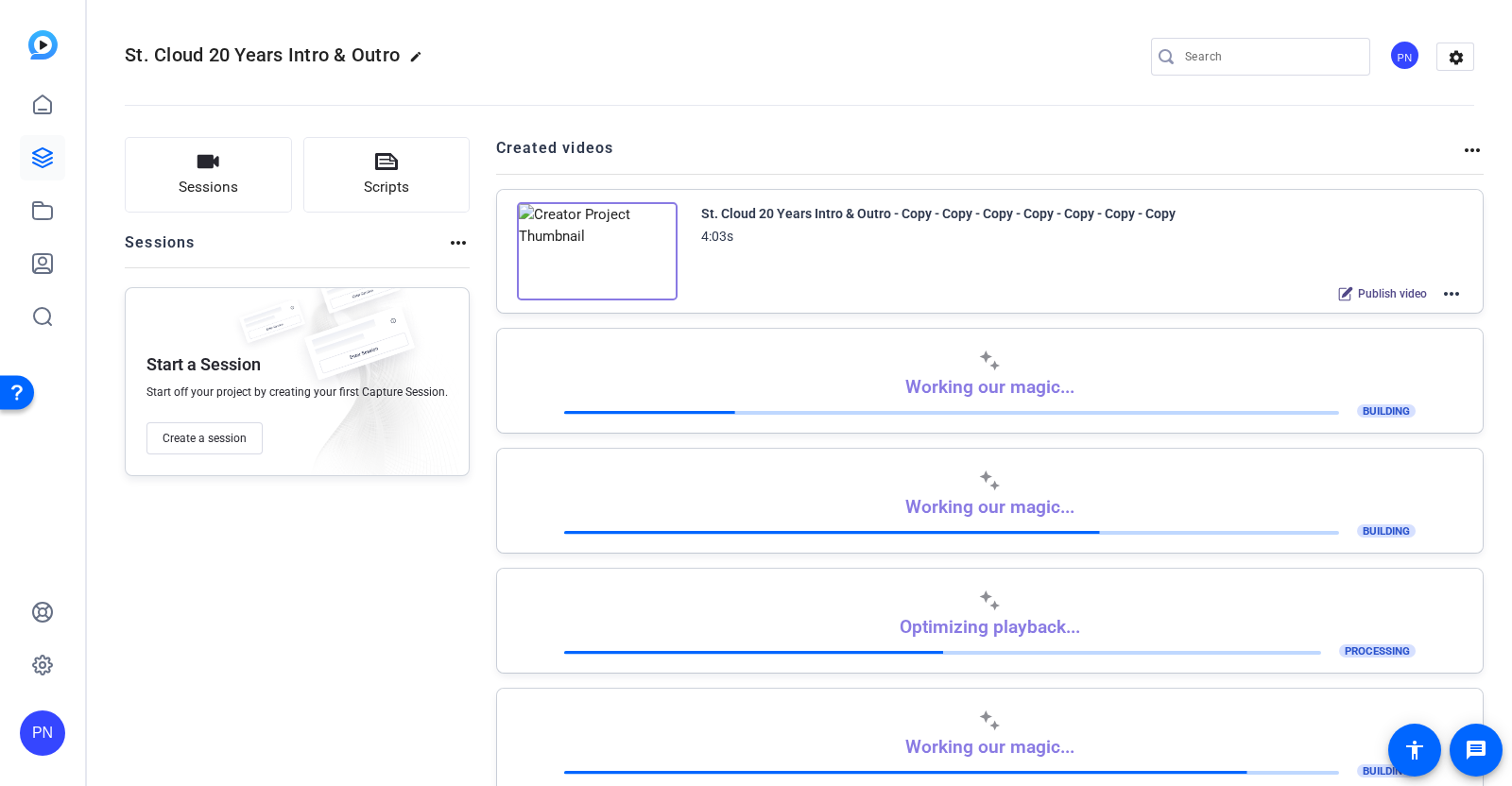
click at [1440, 288] on mat-icon "more_horiz" at bounding box center [1452, 294] width 23 height 23
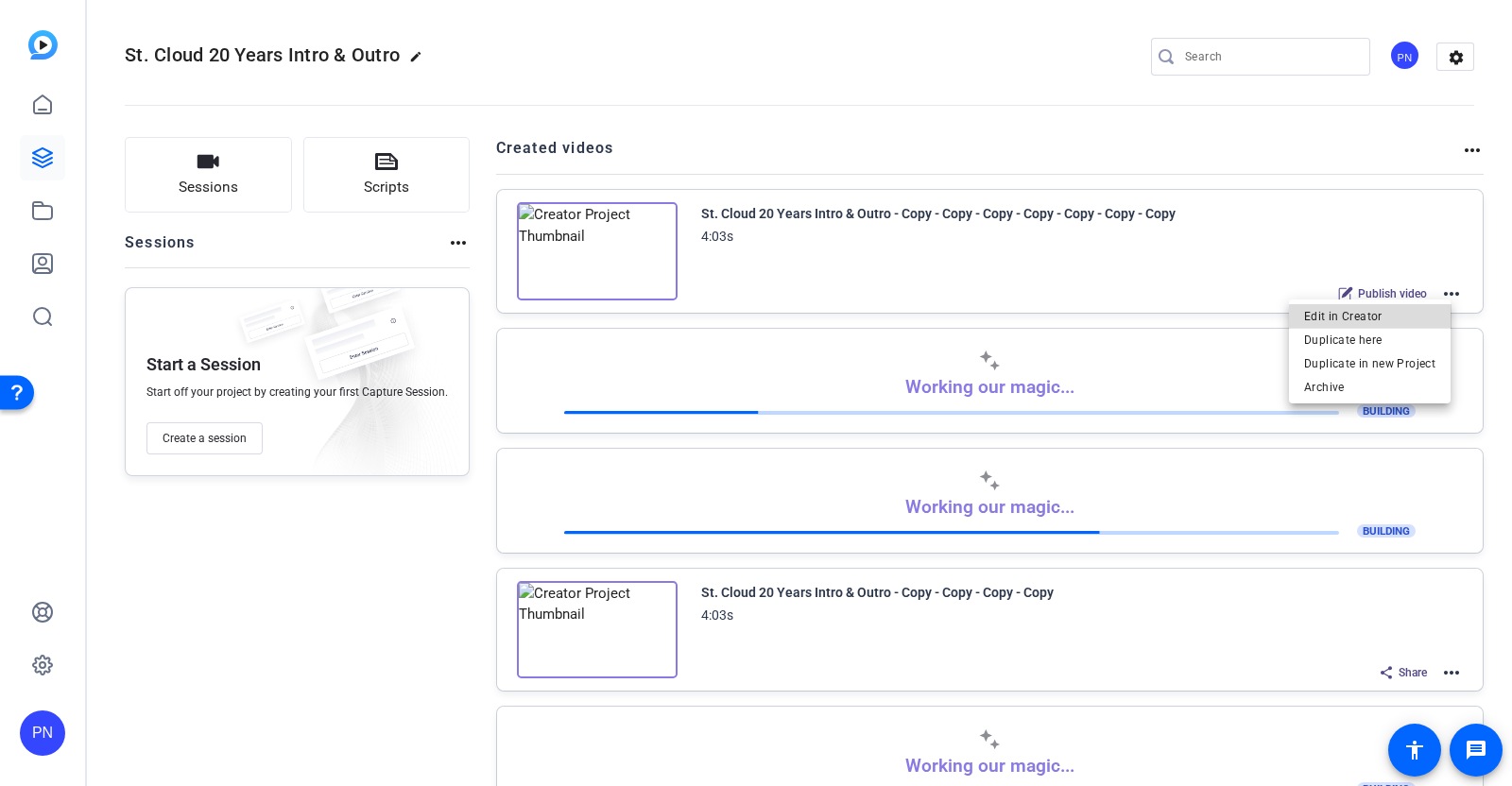
click at [1387, 321] on span "Edit in Creator" at bounding box center [1370, 316] width 132 height 23
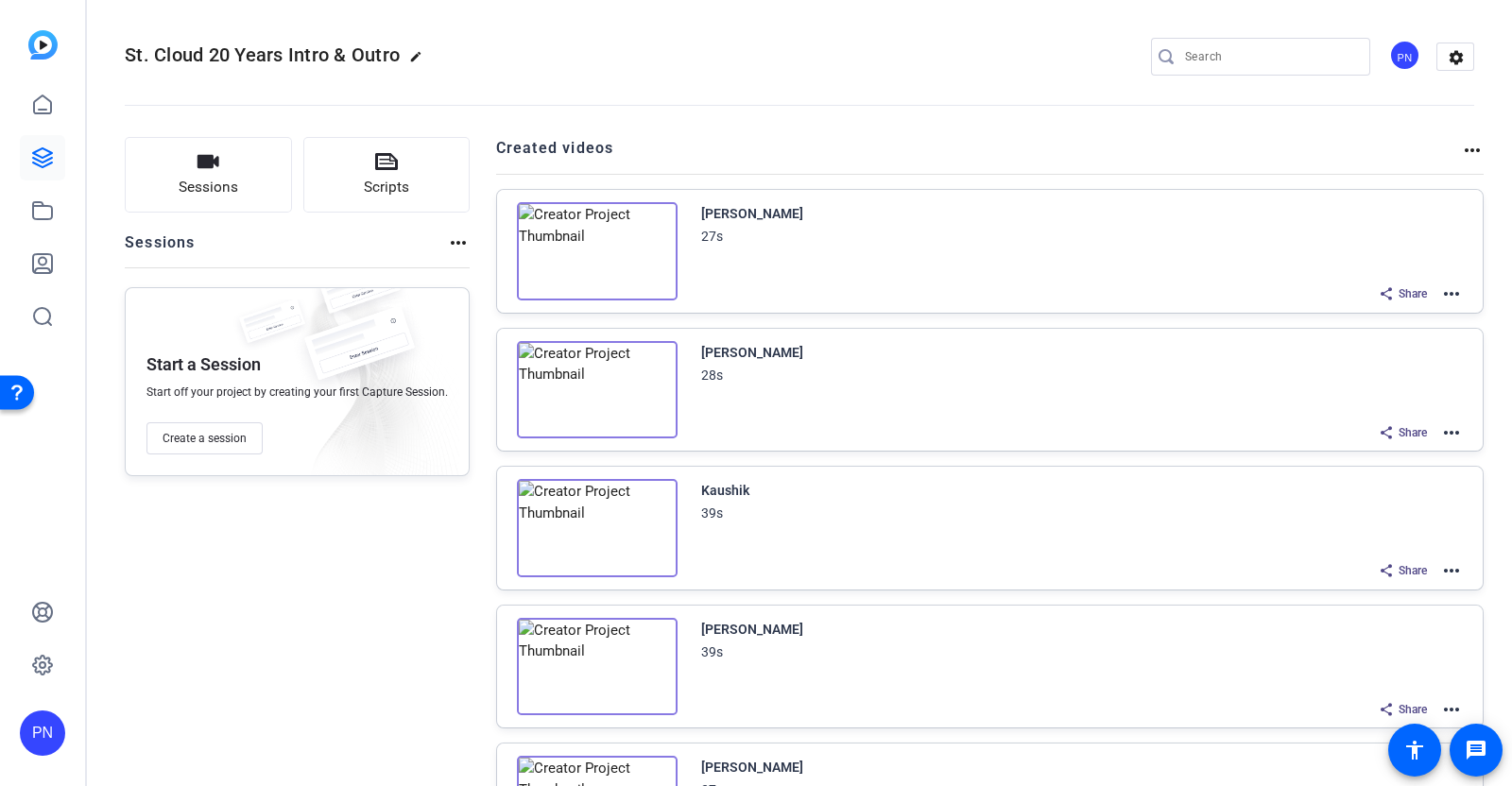
click at [1440, 291] on mat-icon "more_horiz" at bounding box center [1452, 294] width 23 height 23
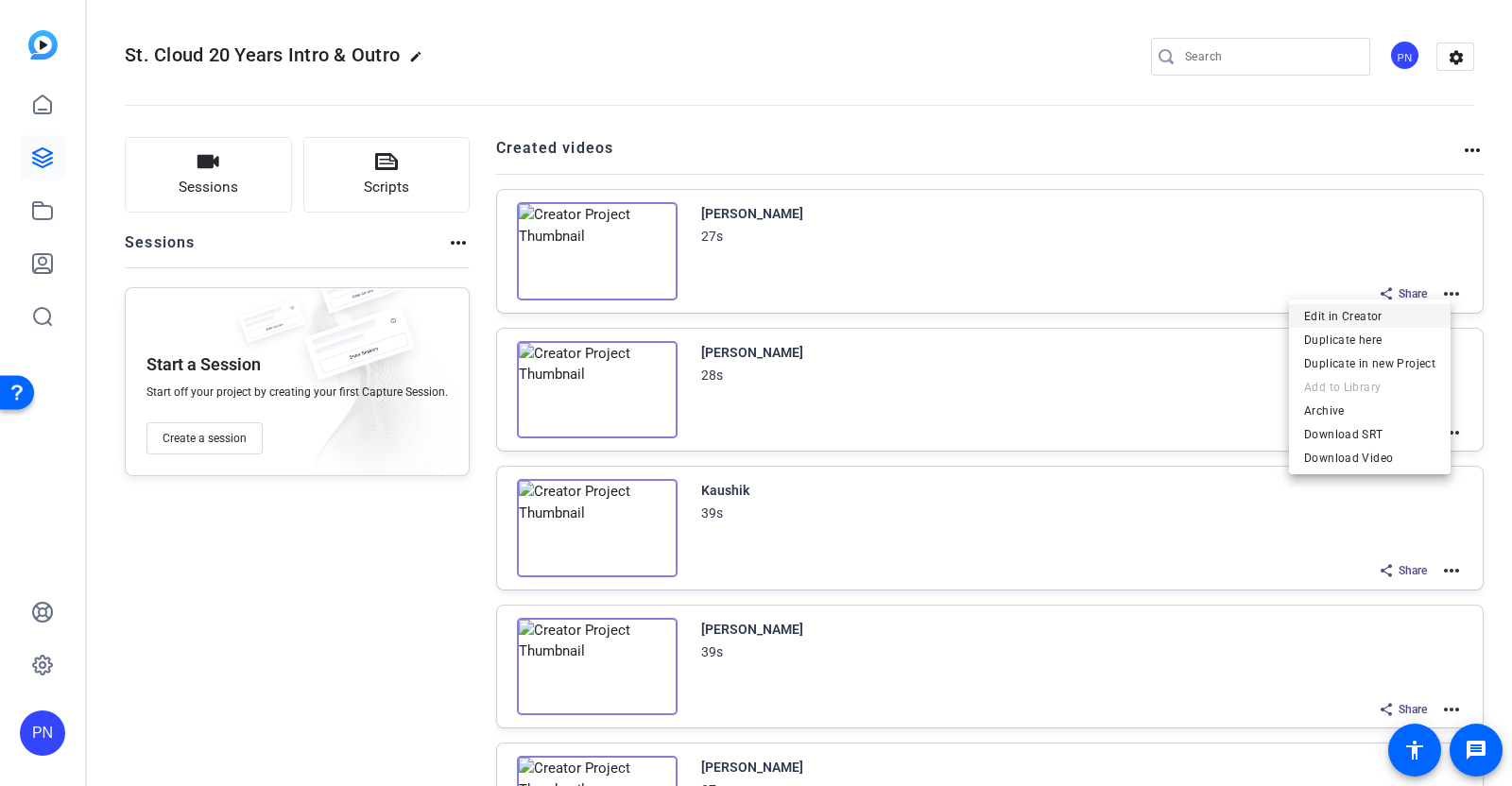
click at [0, 0] on span "Edit in Creator" at bounding box center [0, 0] width 0 height 0
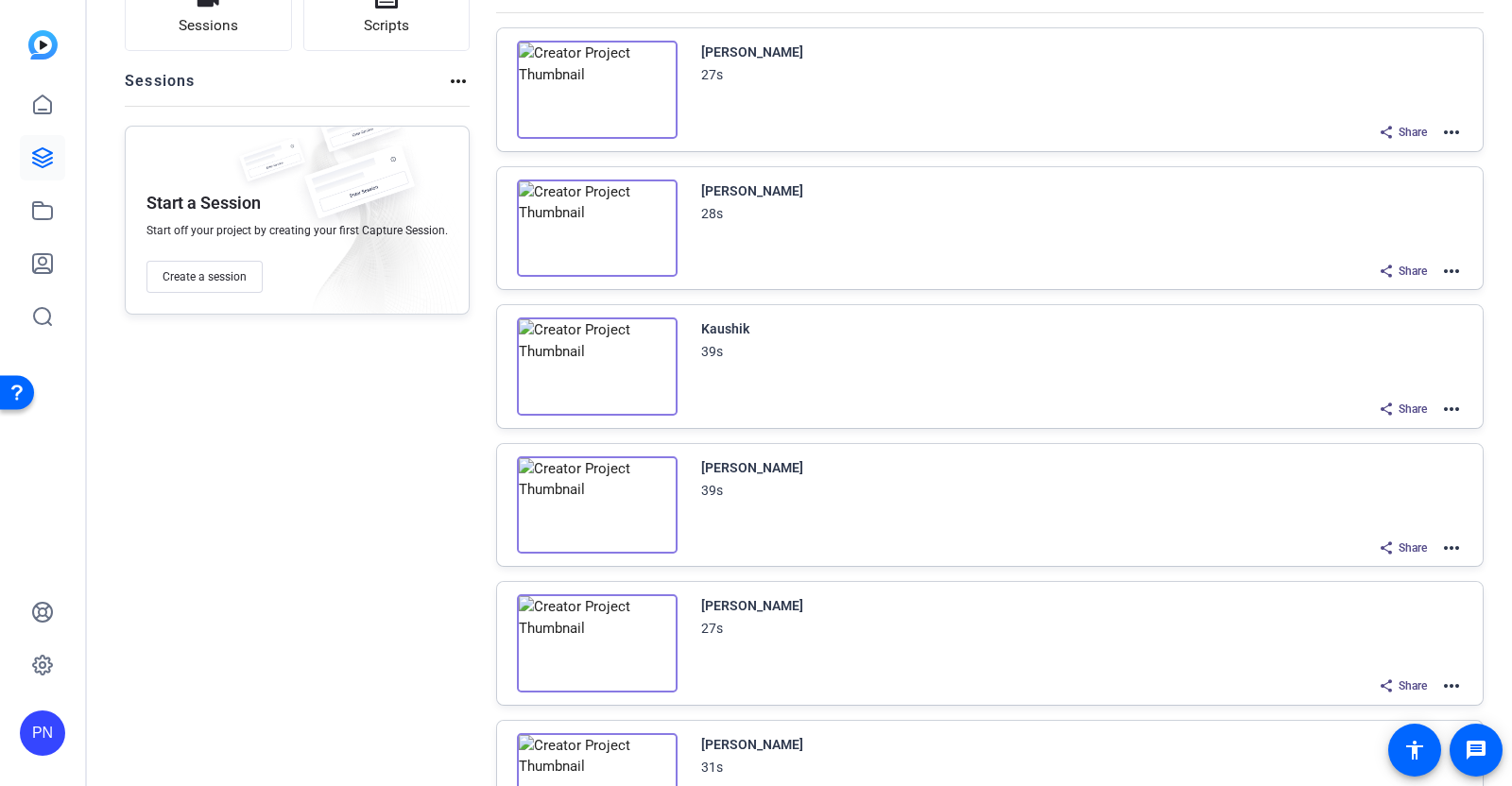
scroll to position [235, 0]
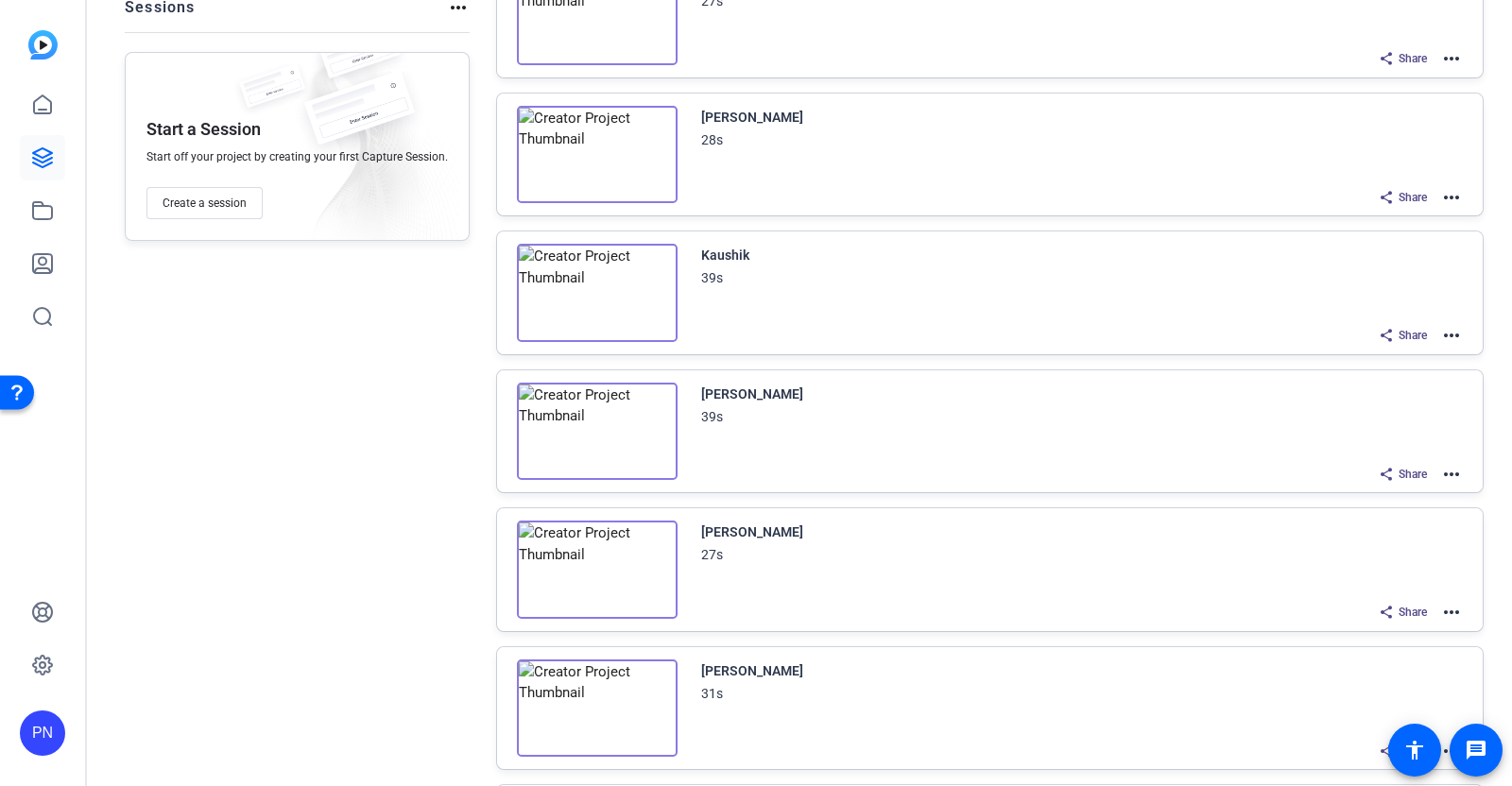
click at [1440, 465] on mat-icon "more_horiz" at bounding box center [1452, 475] width 23 height 23
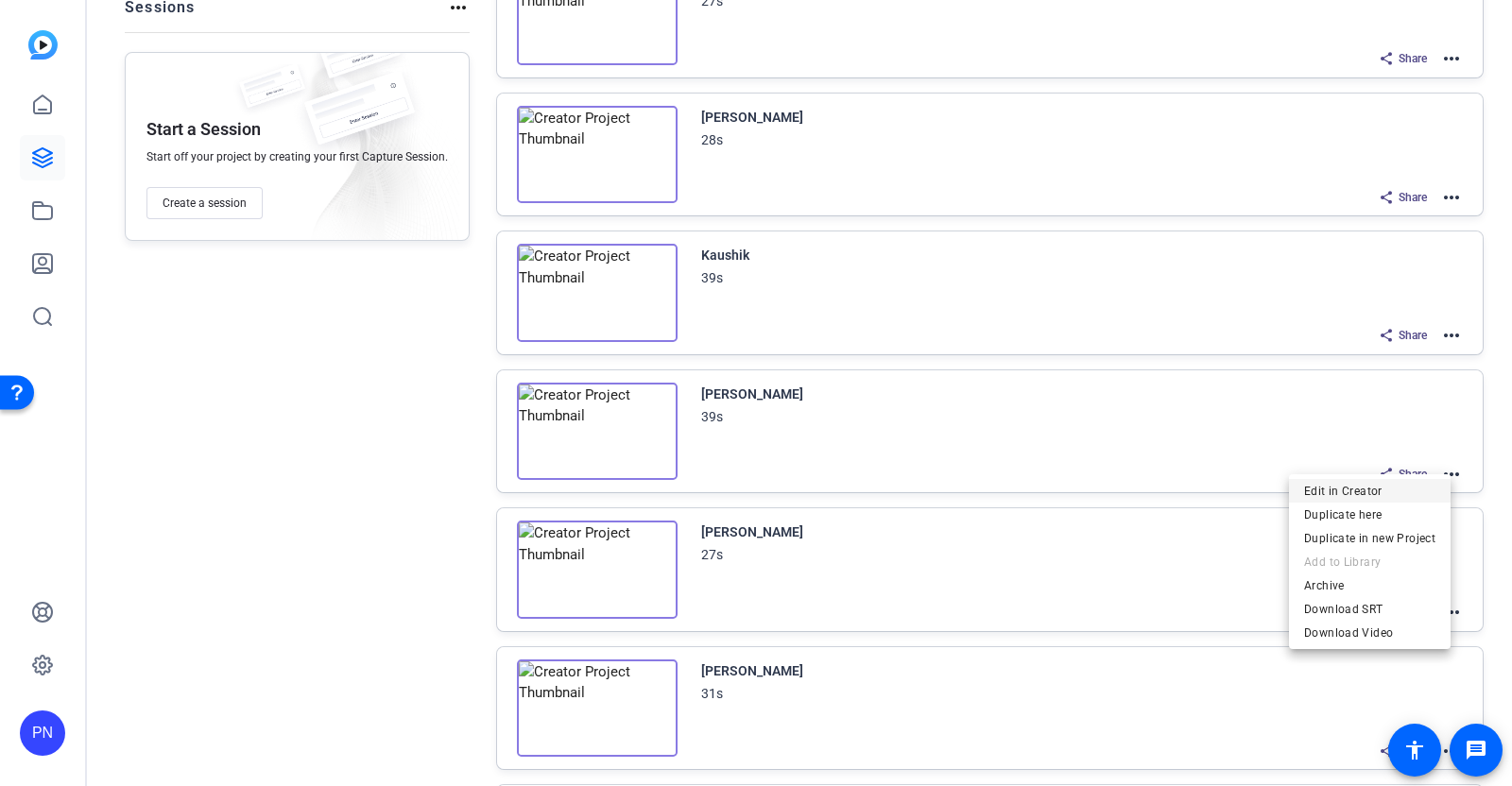
click at [1371, 484] on span "Edit in Creator" at bounding box center [1370, 492] width 132 height 23
